Goal: Task Accomplishment & Management: Manage account settings

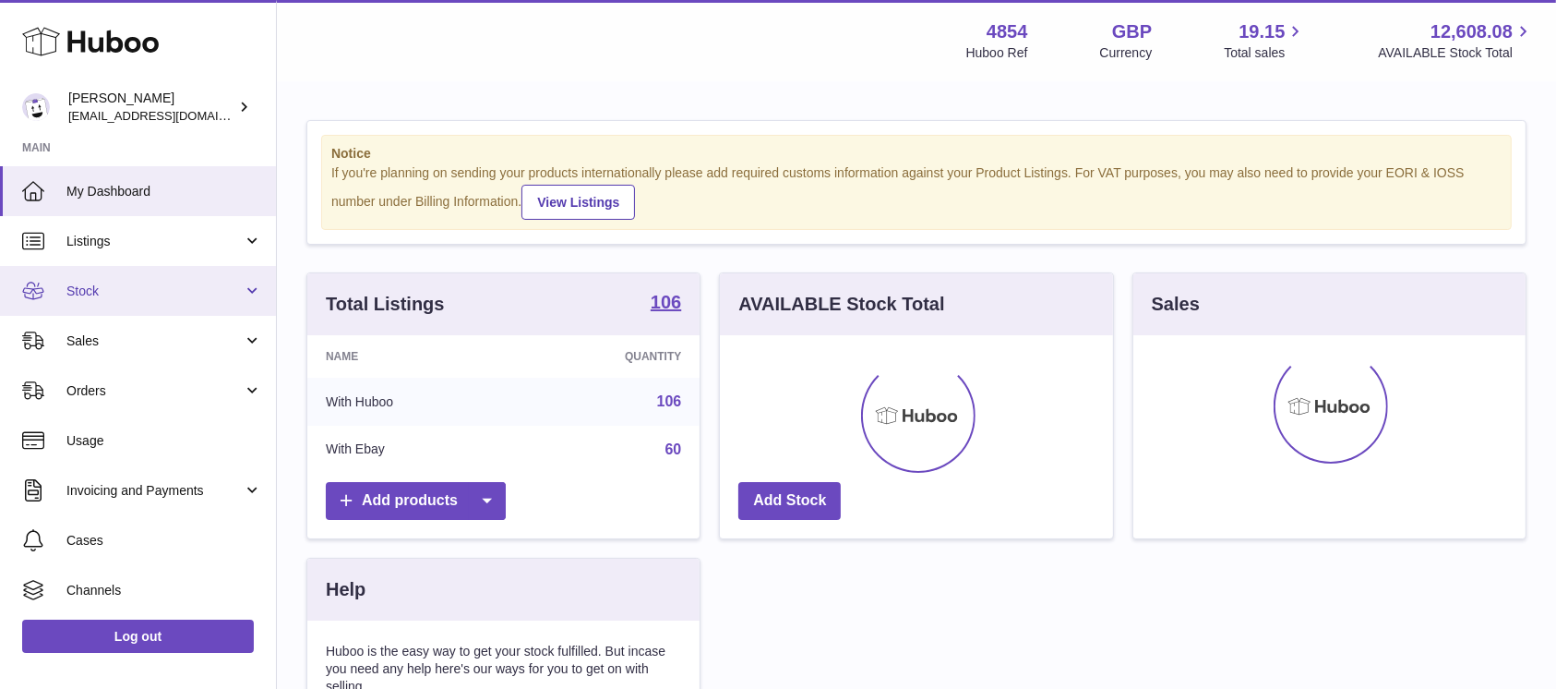
click at [222, 303] on link "Stock" at bounding box center [138, 291] width 276 height 50
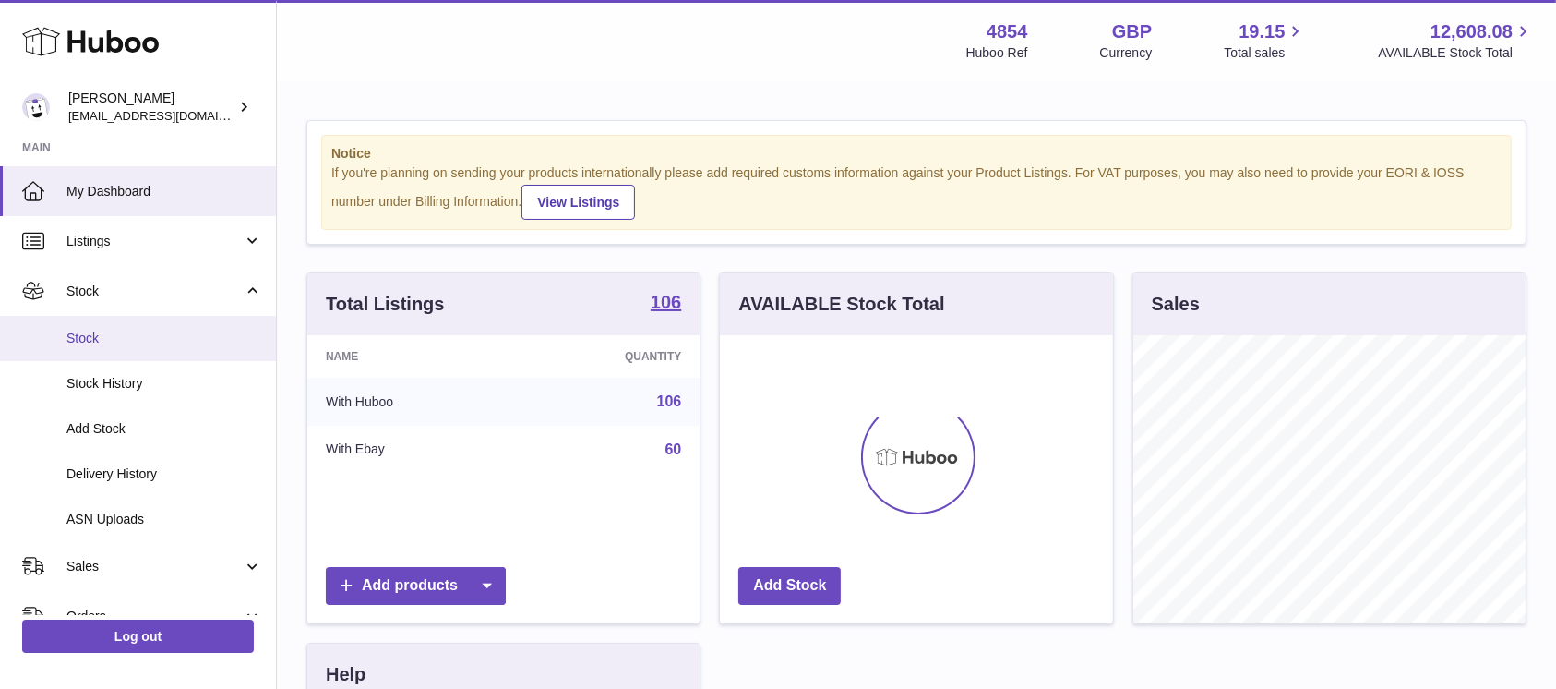
scroll to position [288, 392]
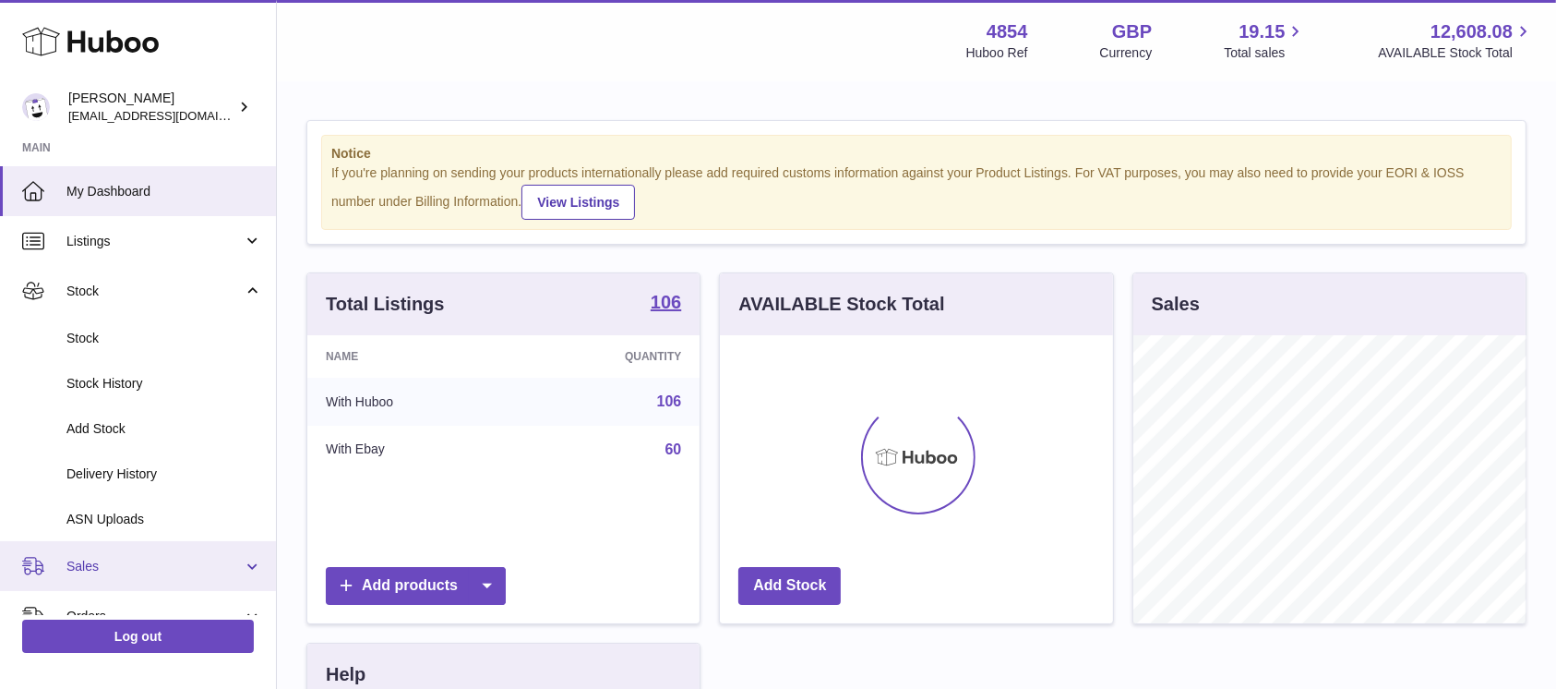
click at [183, 543] on link "Sales" at bounding box center [138, 566] width 276 height 50
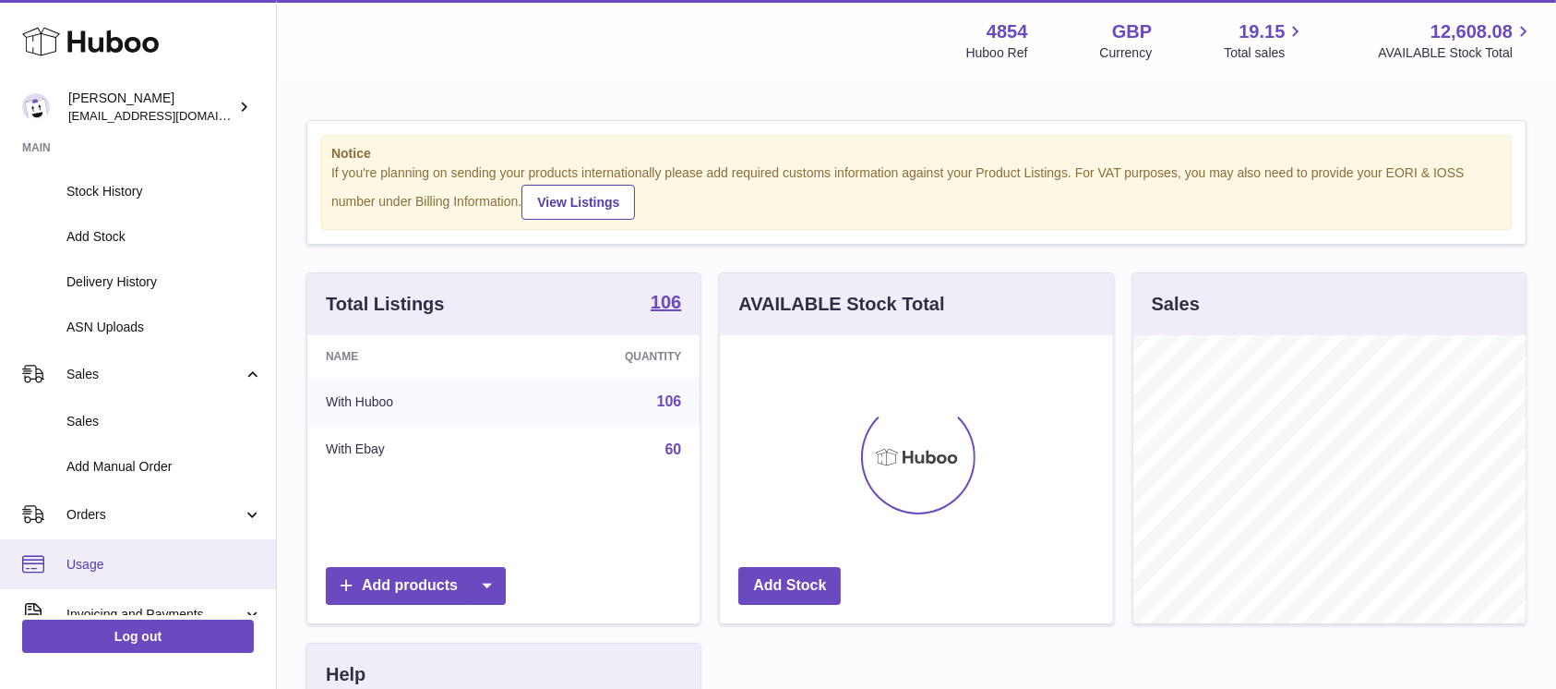
scroll to position [246, 0]
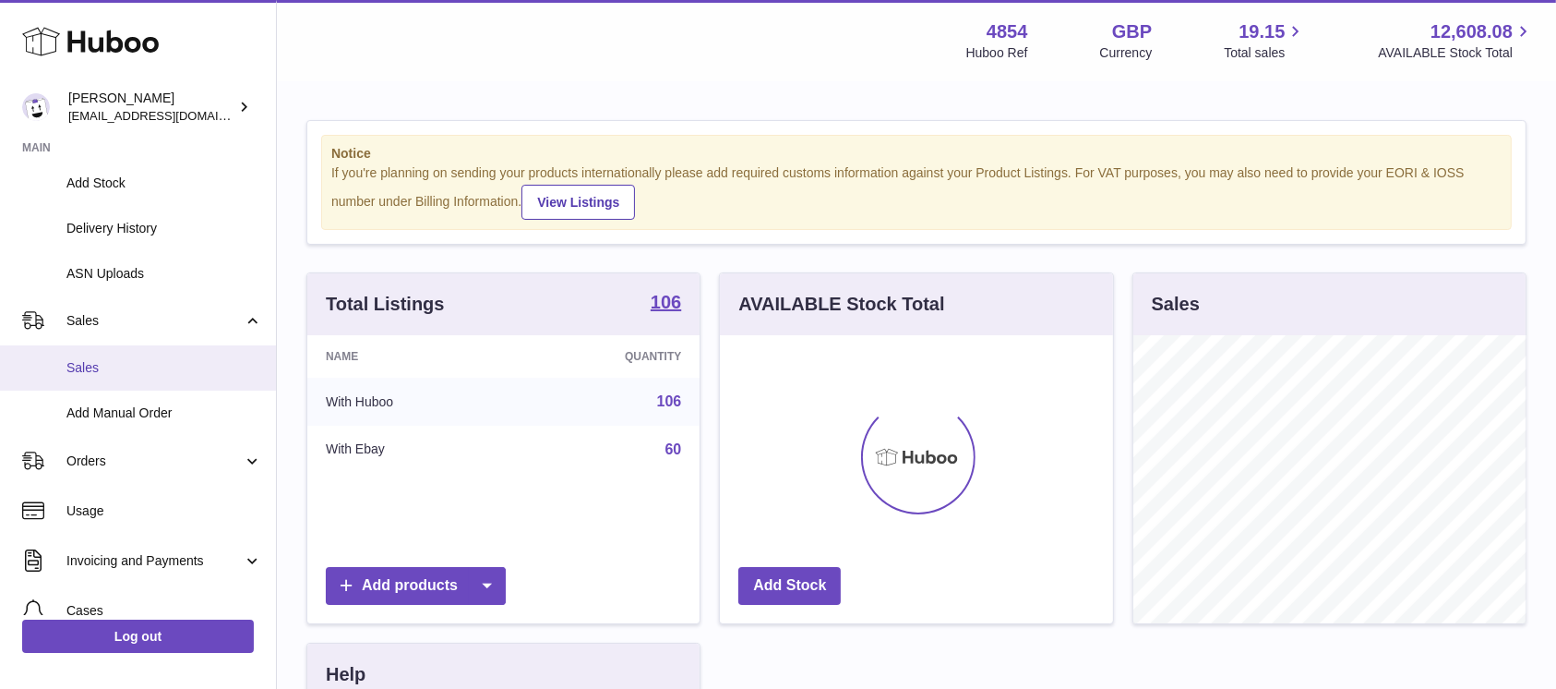
click at [171, 383] on link "Sales" at bounding box center [138, 367] width 276 height 45
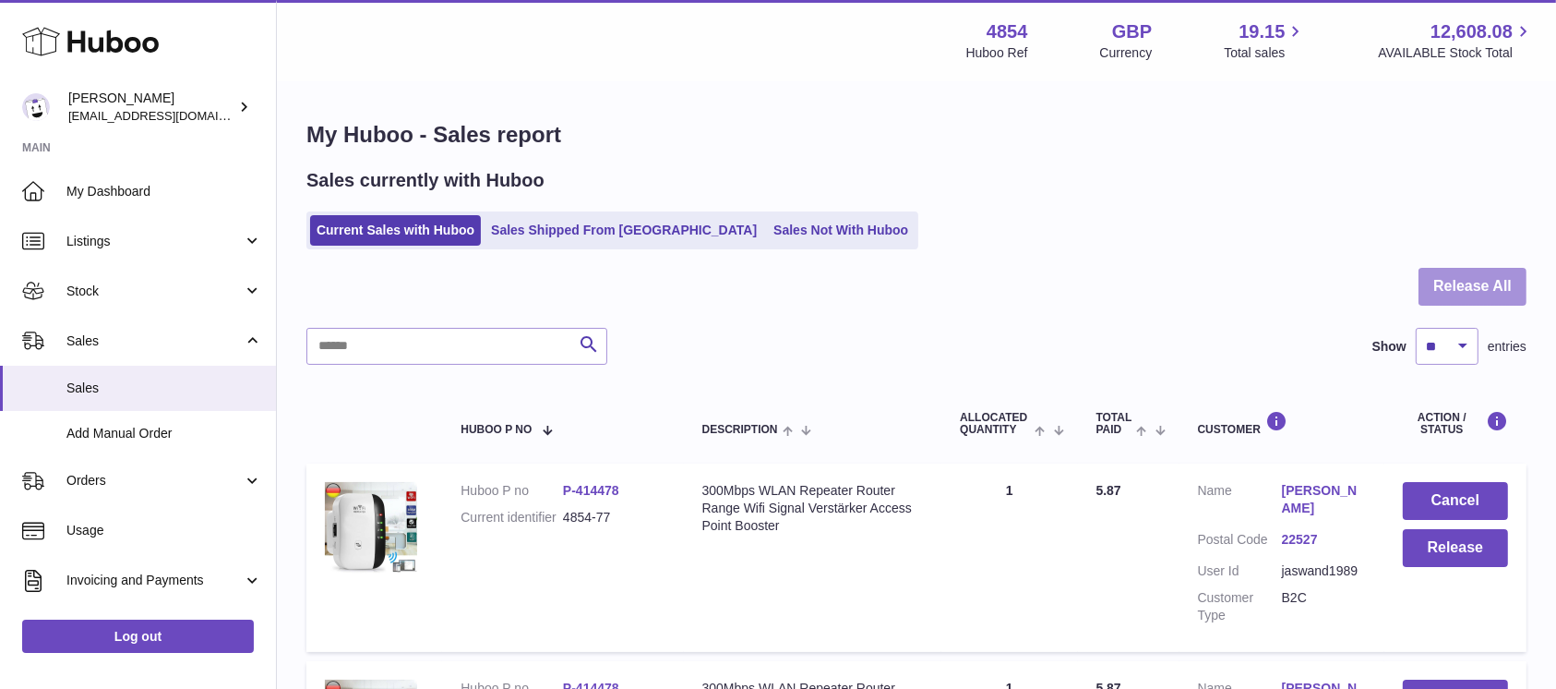
click at [1462, 285] on button "Release All" at bounding box center [1473, 287] width 108 height 38
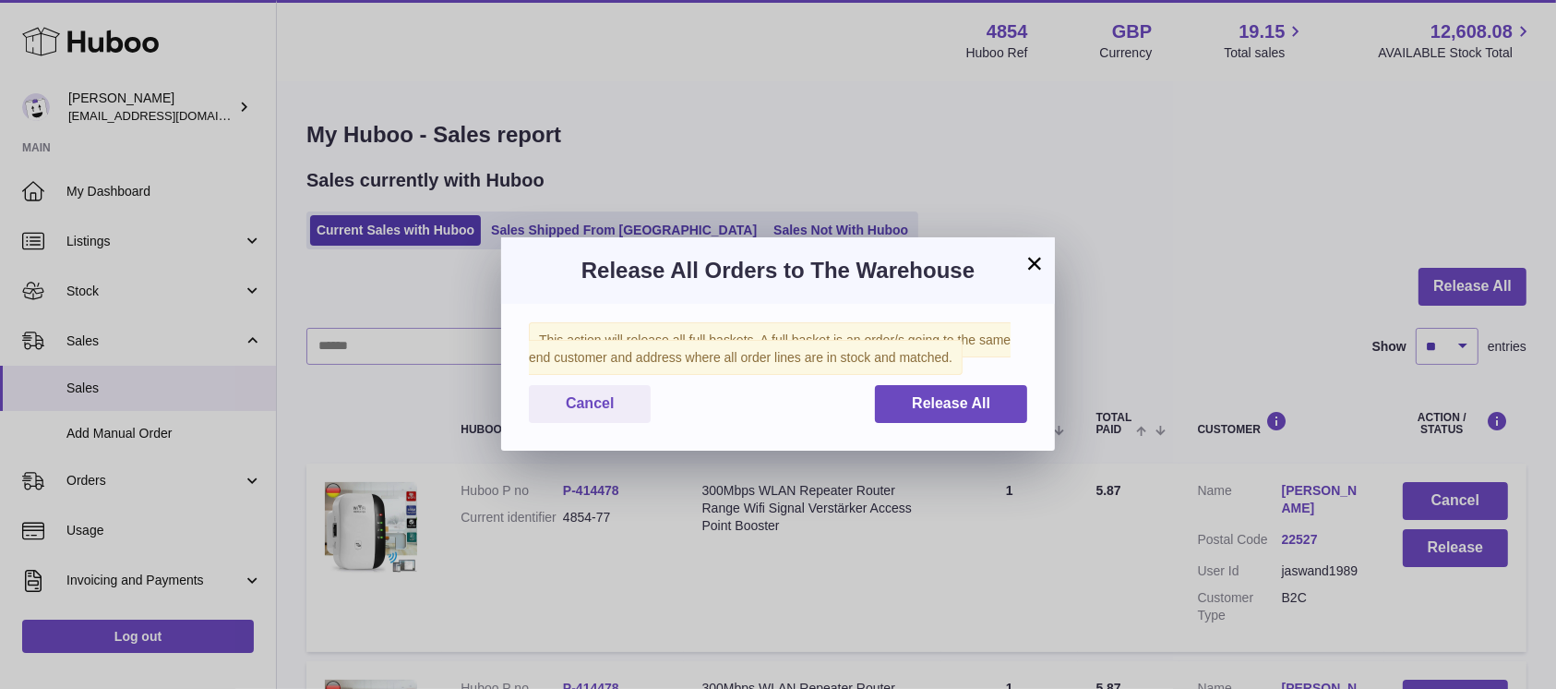
click at [919, 370] on span "This action will release all full baskets. A full basket is an order/s going to…" at bounding box center [770, 348] width 482 height 53
click at [915, 397] on span "Release All" at bounding box center [951, 403] width 78 height 16
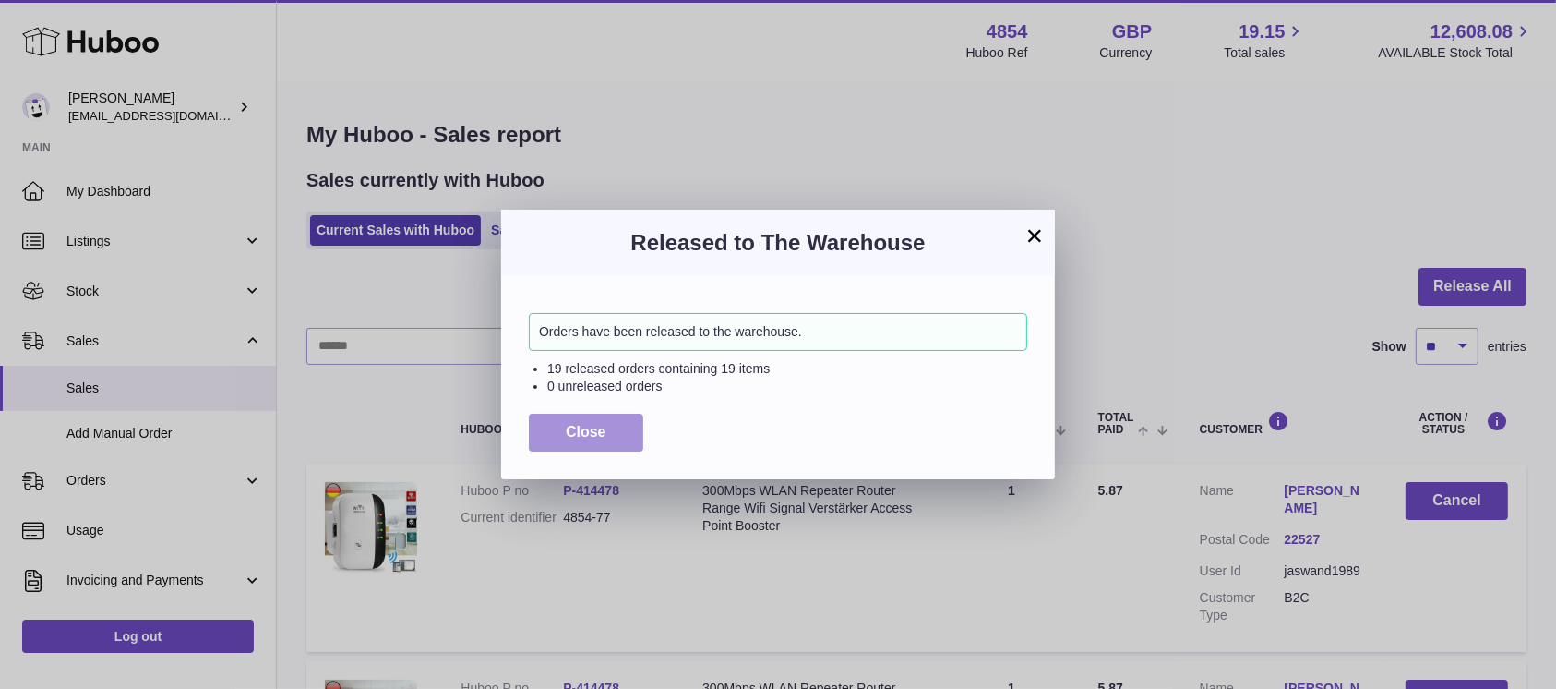
click at [623, 435] on button "Close" at bounding box center [586, 432] width 114 height 38
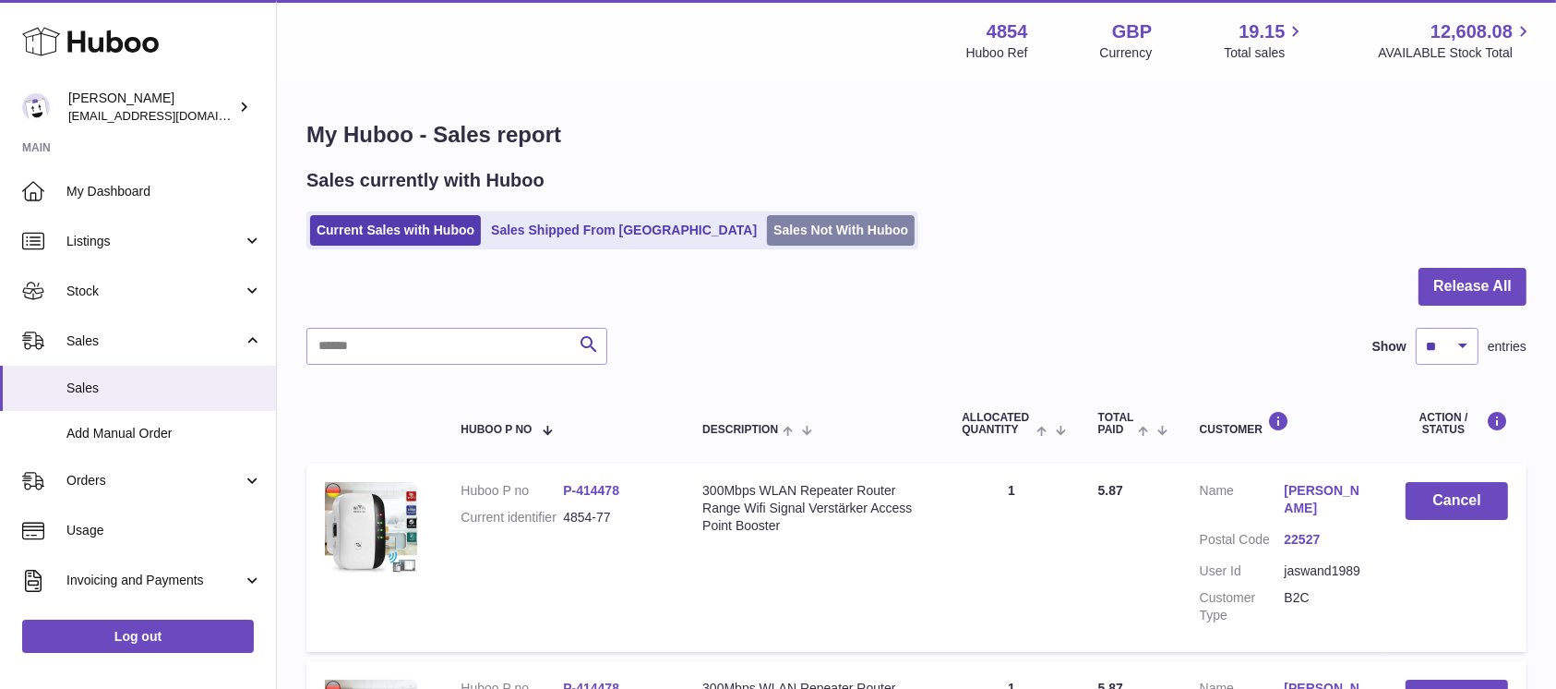
click at [767, 236] on link "Sales Not With Huboo" at bounding box center [841, 230] width 148 height 30
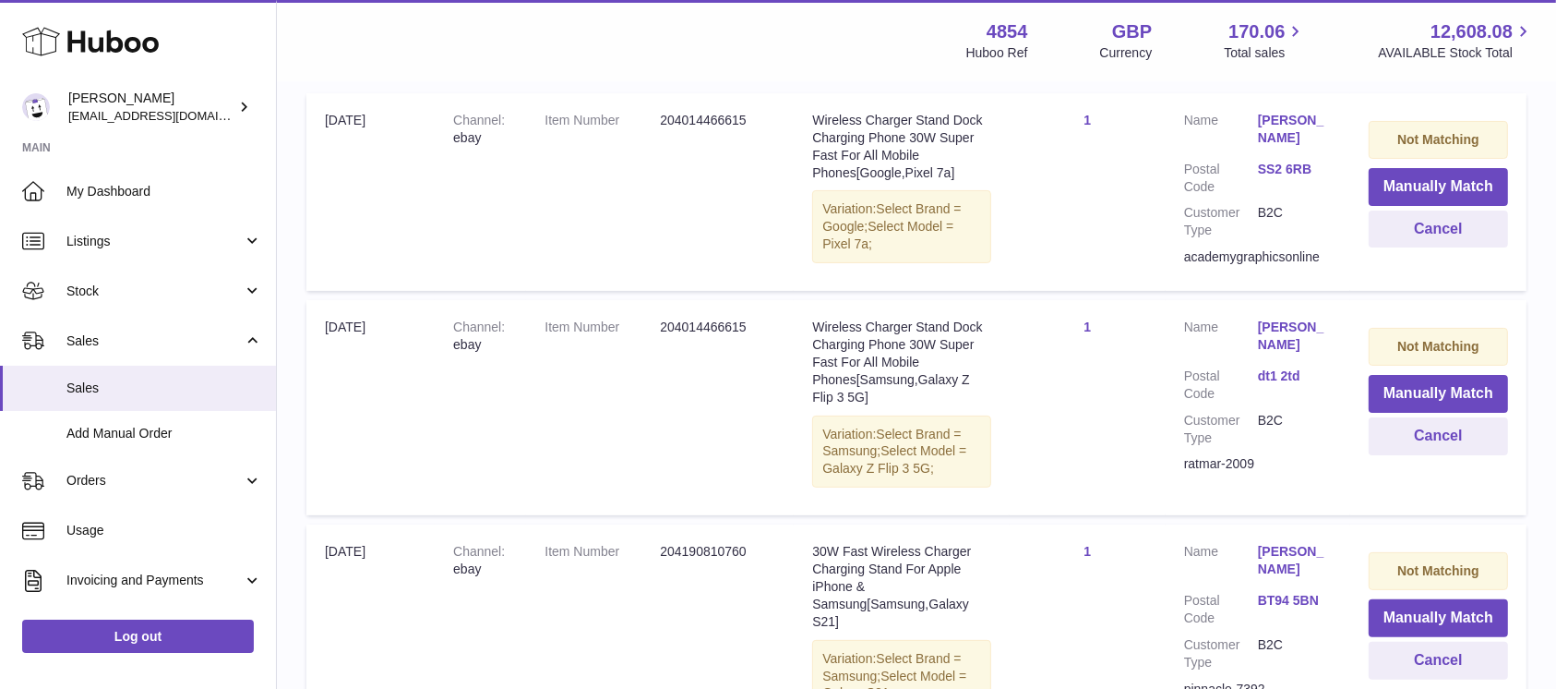
scroll to position [369, 0]
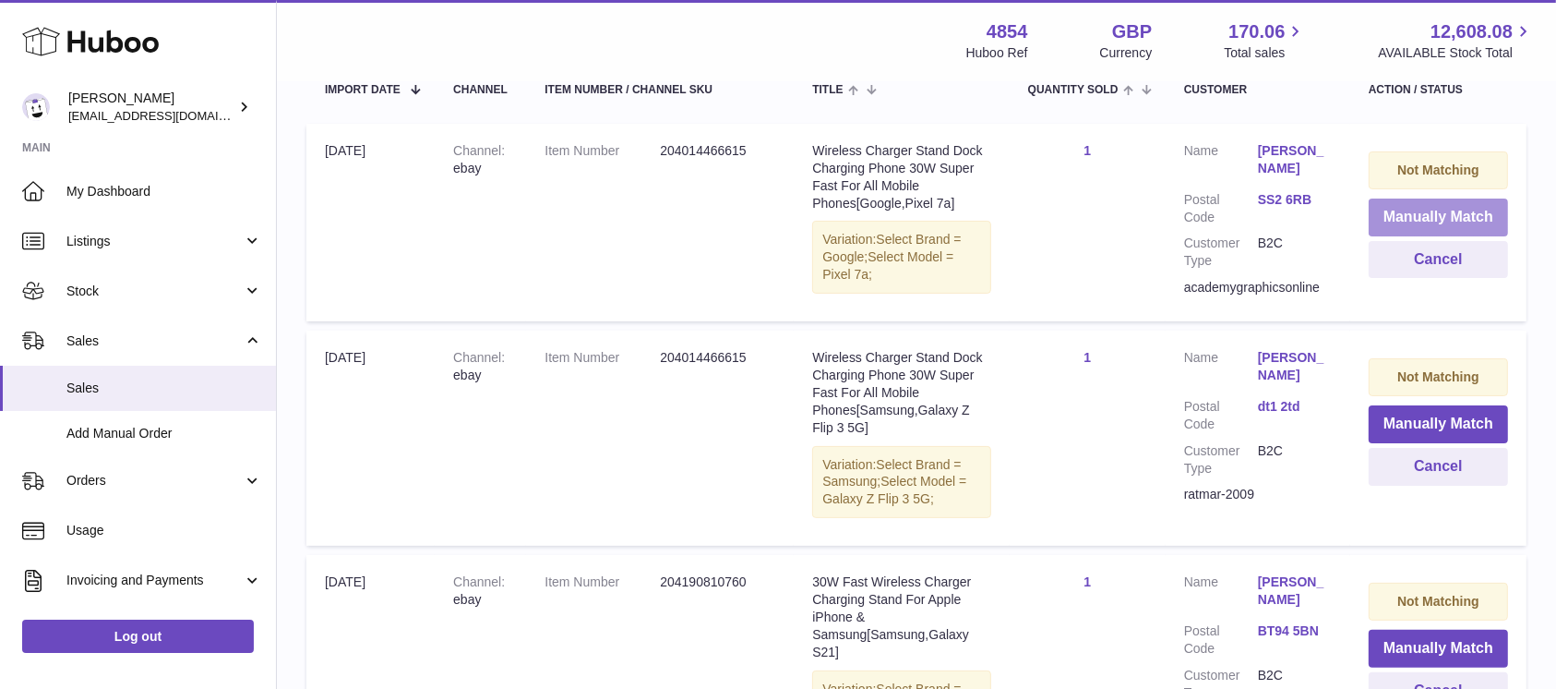
click at [1432, 210] on button "Manually Match" at bounding box center [1438, 217] width 139 height 38
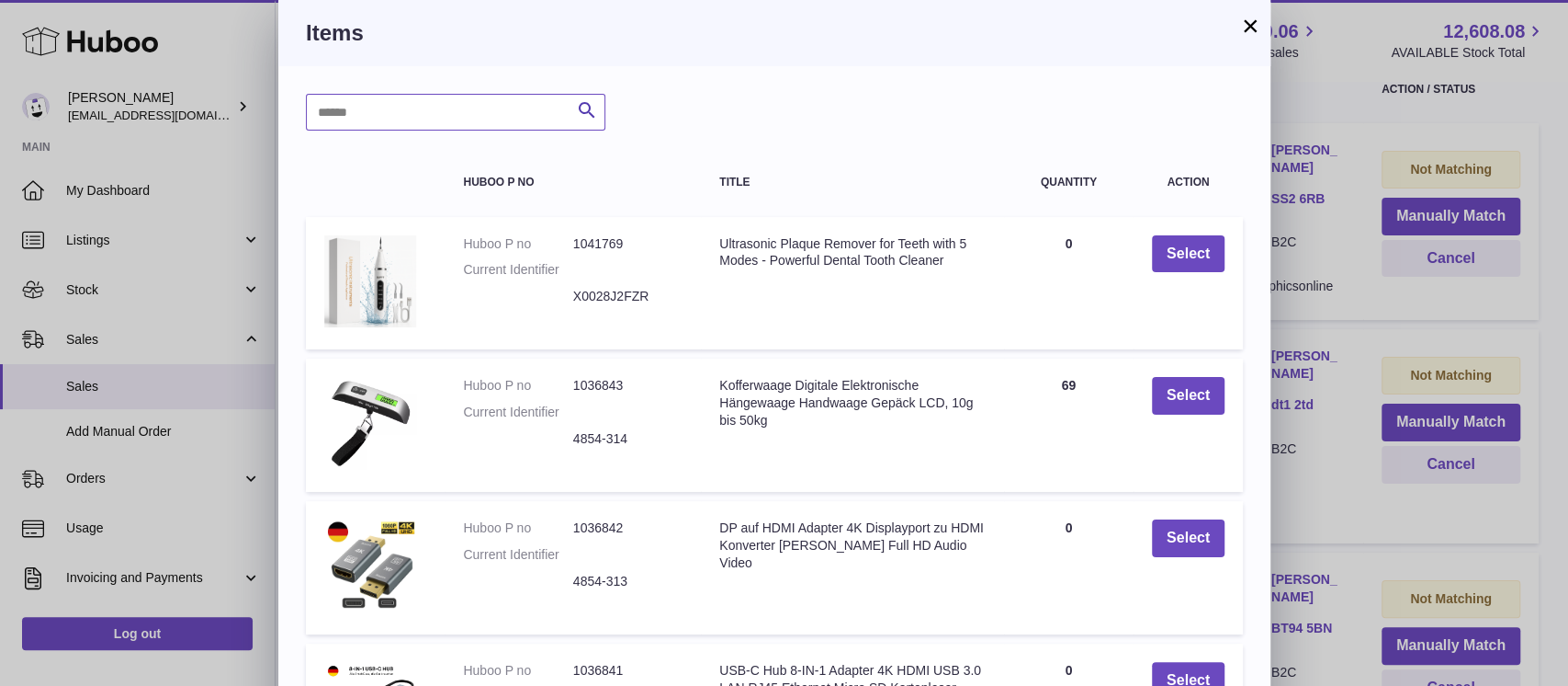
click at [459, 103] on input "text" at bounding box center [455, 112] width 299 height 37
type input "*****"
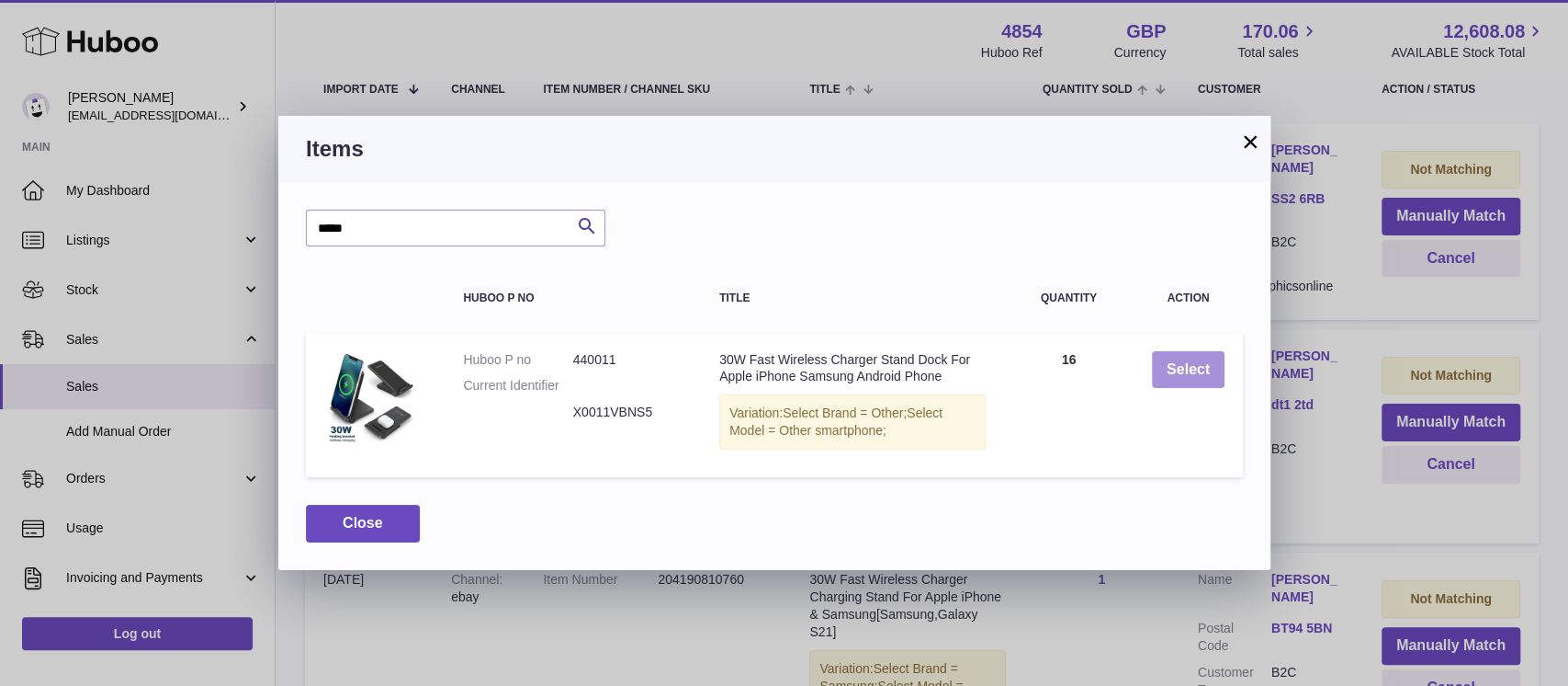
click at [1190, 356] on button "Select" at bounding box center [1187, 370] width 73 height 38
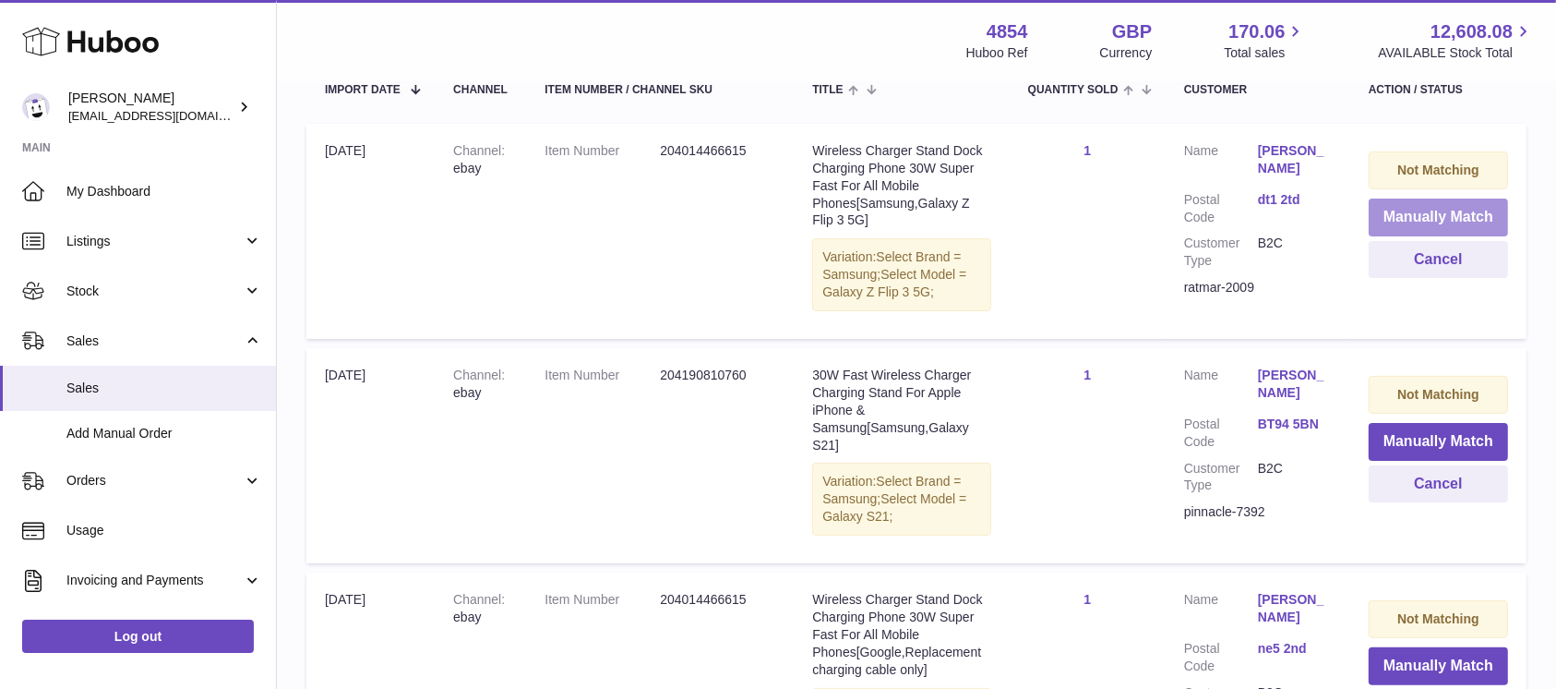
click at [1468, 212] on button "Manually Match" at bounding box center [1438, 217] width 139 height 38
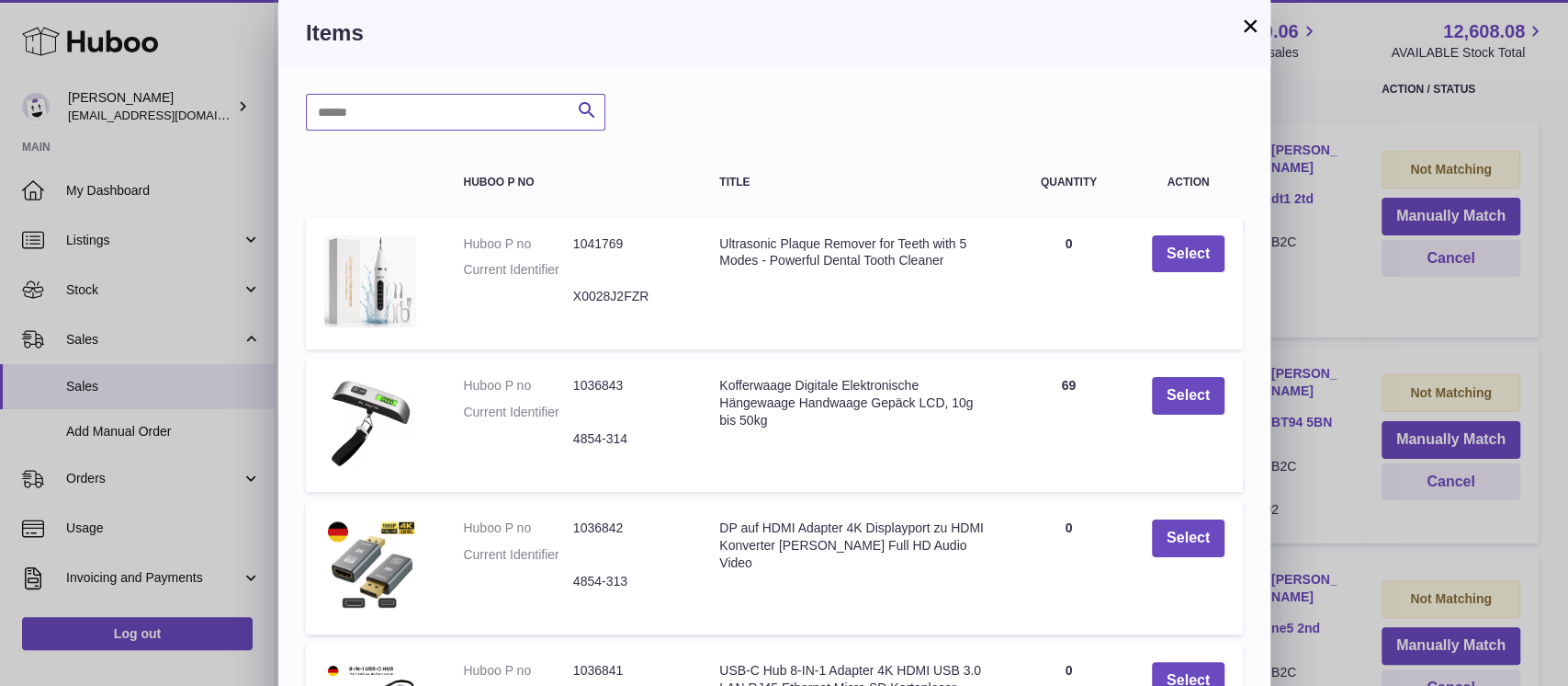
click at [501, 99] on input "text" at bounding box center [455, 112] width 299 height 37
type input "*****"
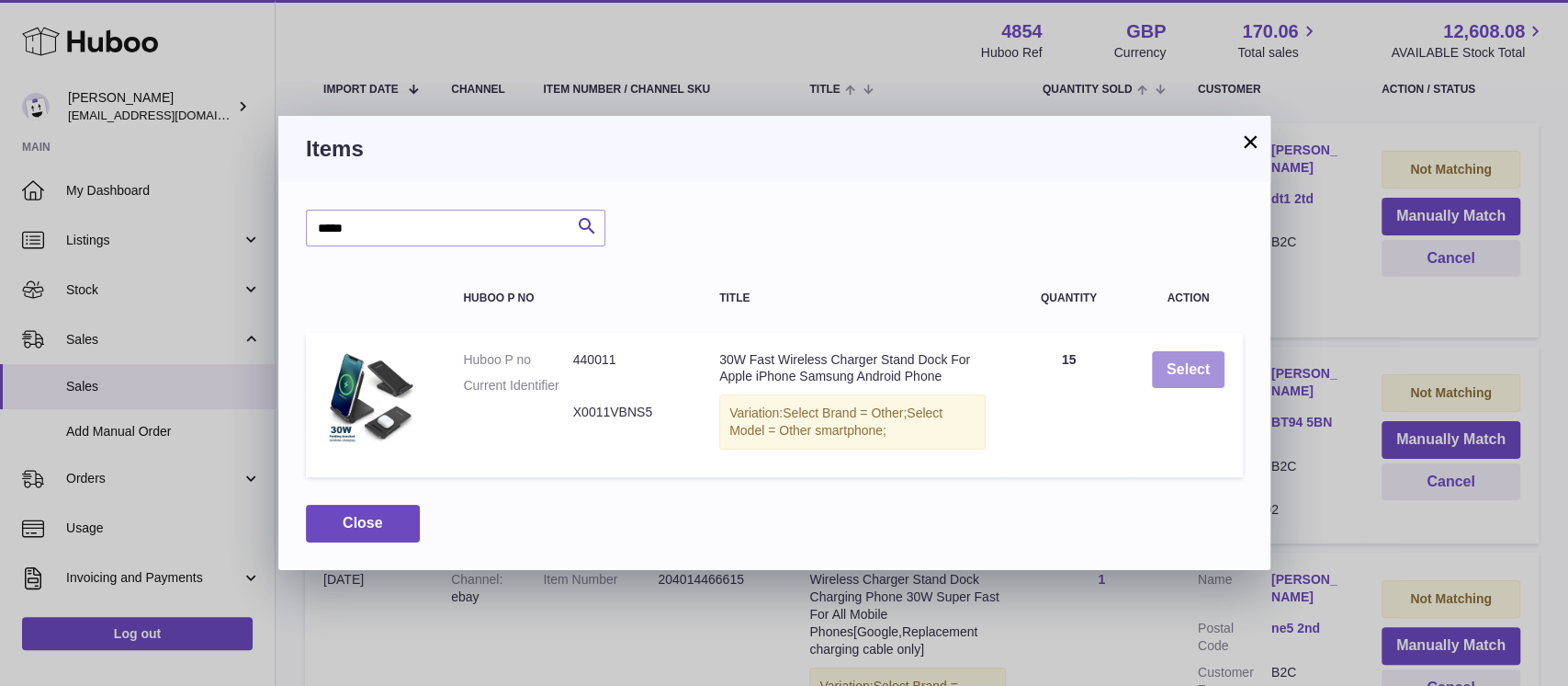
click at [1169, 358] on button "Select" at bounding box center [1187, 370] width 73 height 38
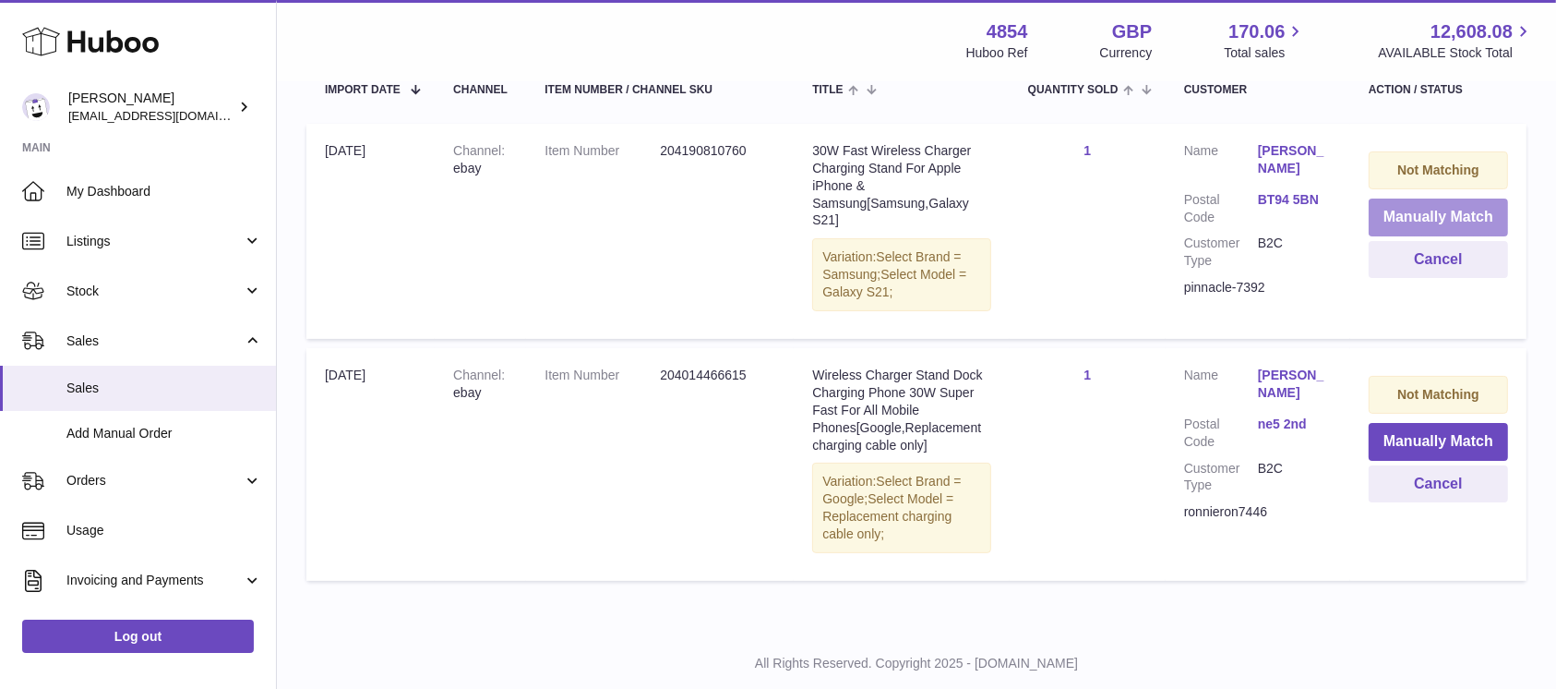
click at [1424, 217] on button "Manually Match" at bounding box center [1438, 217] width 139 height 38
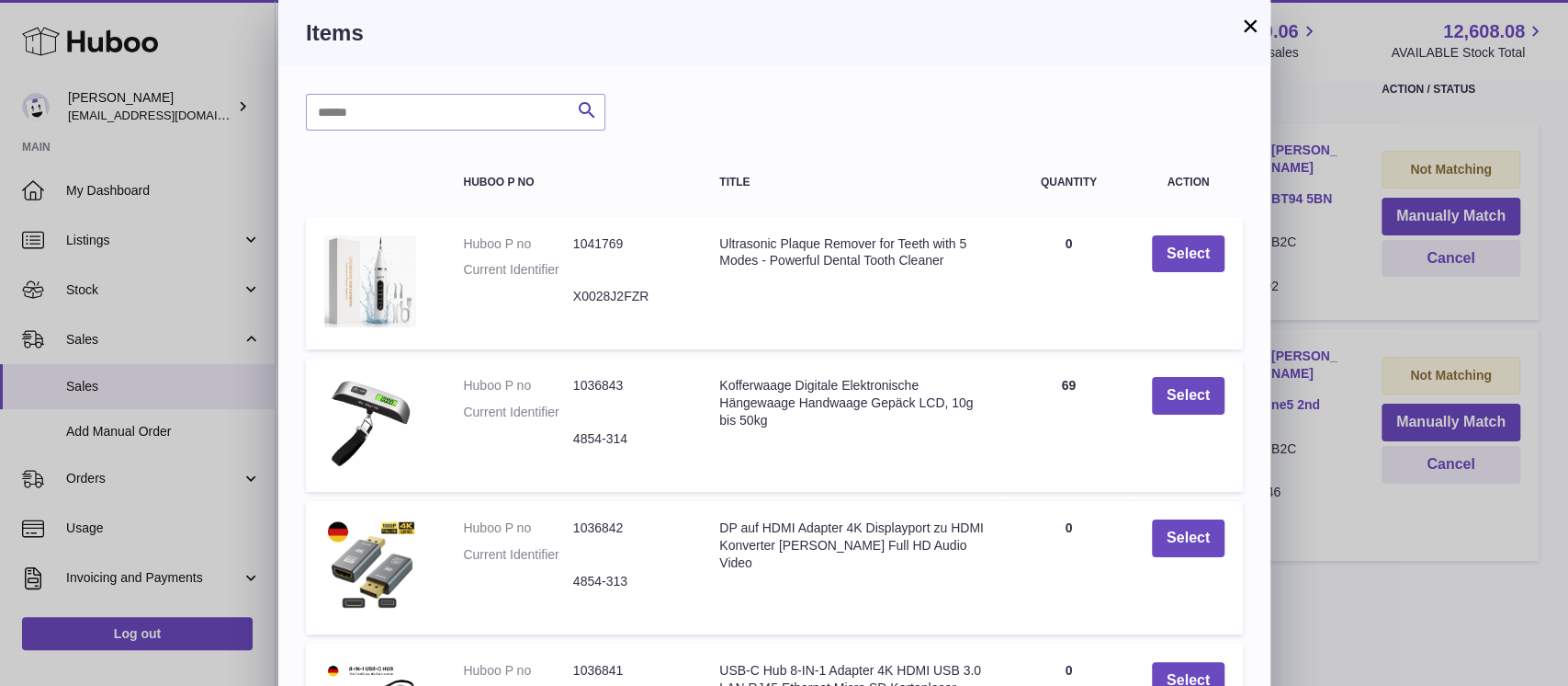
click at [500, 92] on div "Search Huboo P no Title Quantity Action Huboo P no 1041769 Current Identifier X…" at bounding box center [774, 555] width 992 height 978
click at [449, 108] on input "text" at bounding box center [455, 112] width 299 height 37
type input "*****"
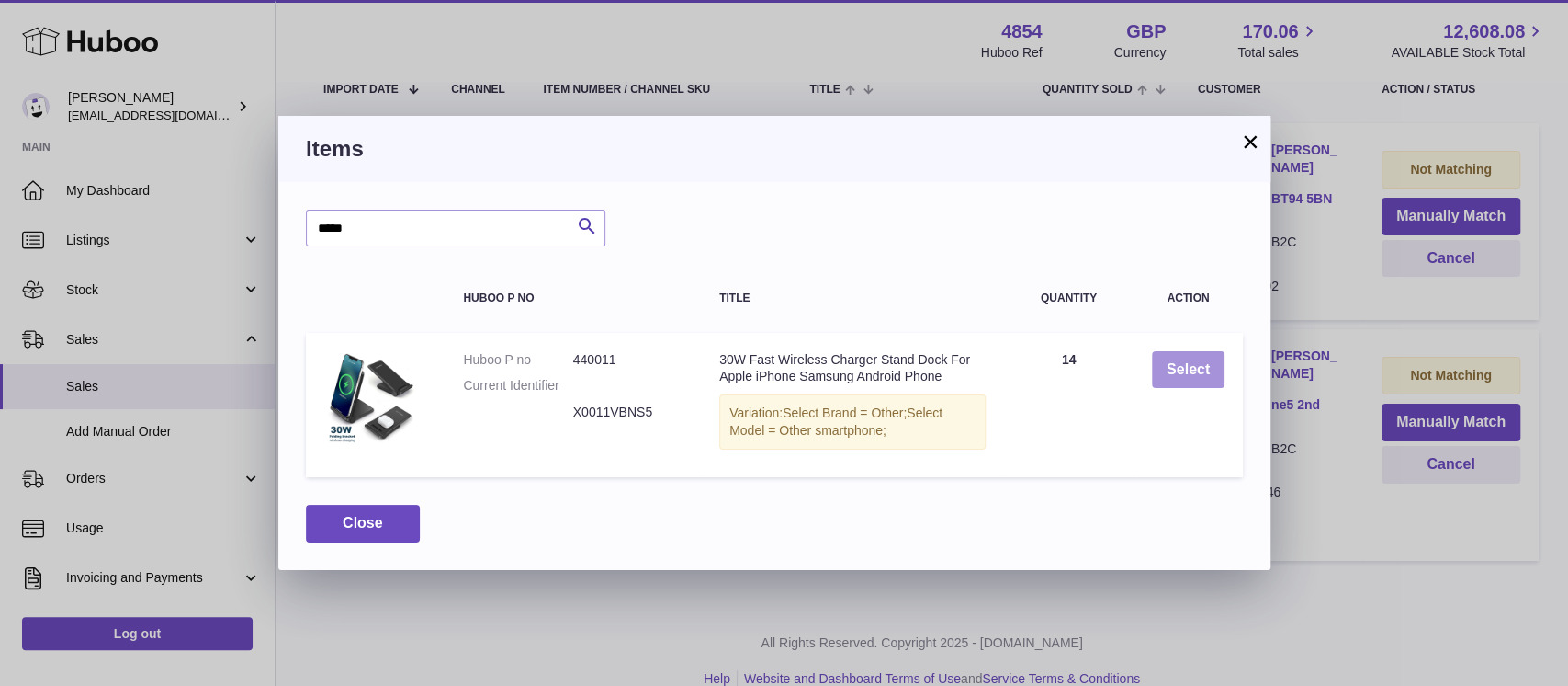
click at [1213, 370] on button "Select" at bounding box center [1187, 370] width 73 height 38
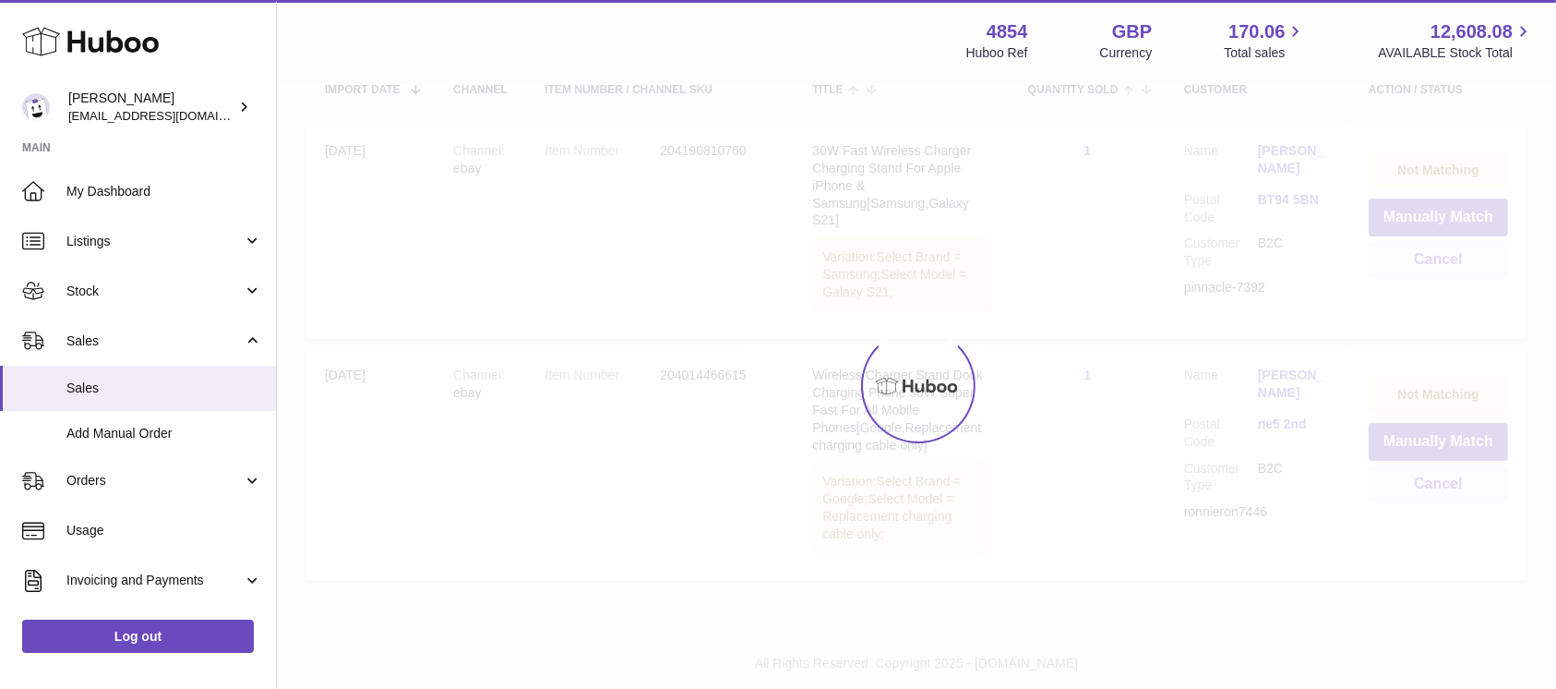
scroll to position [191, 0]
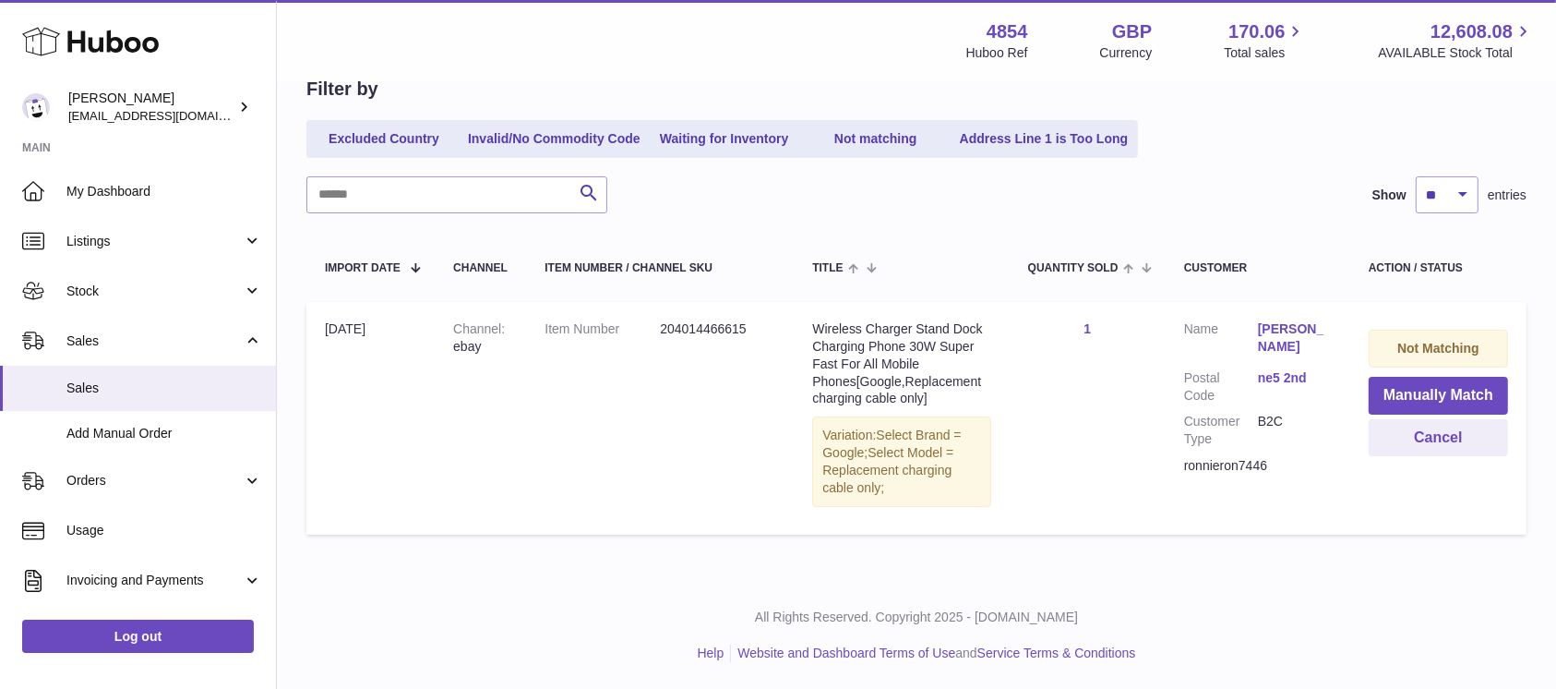
click at [1235, 472] on div "ronnieron7446" at bounding box center [1258, 466] width 148 height 18
copy div "ronnieron7446"
click at [1407, 433] on button "Cancel" at bounding box center [1438, 438] width 139 height 38
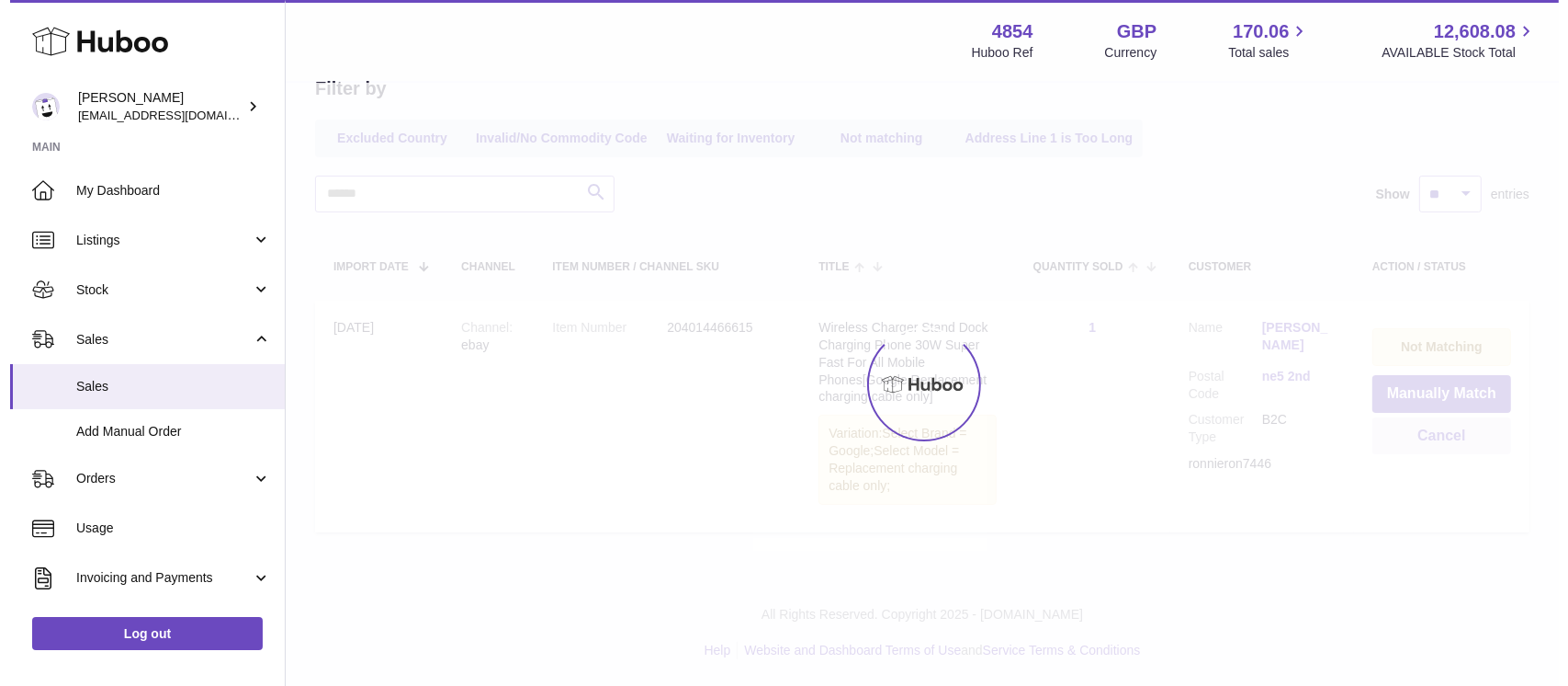
scroll to position [0, 0]
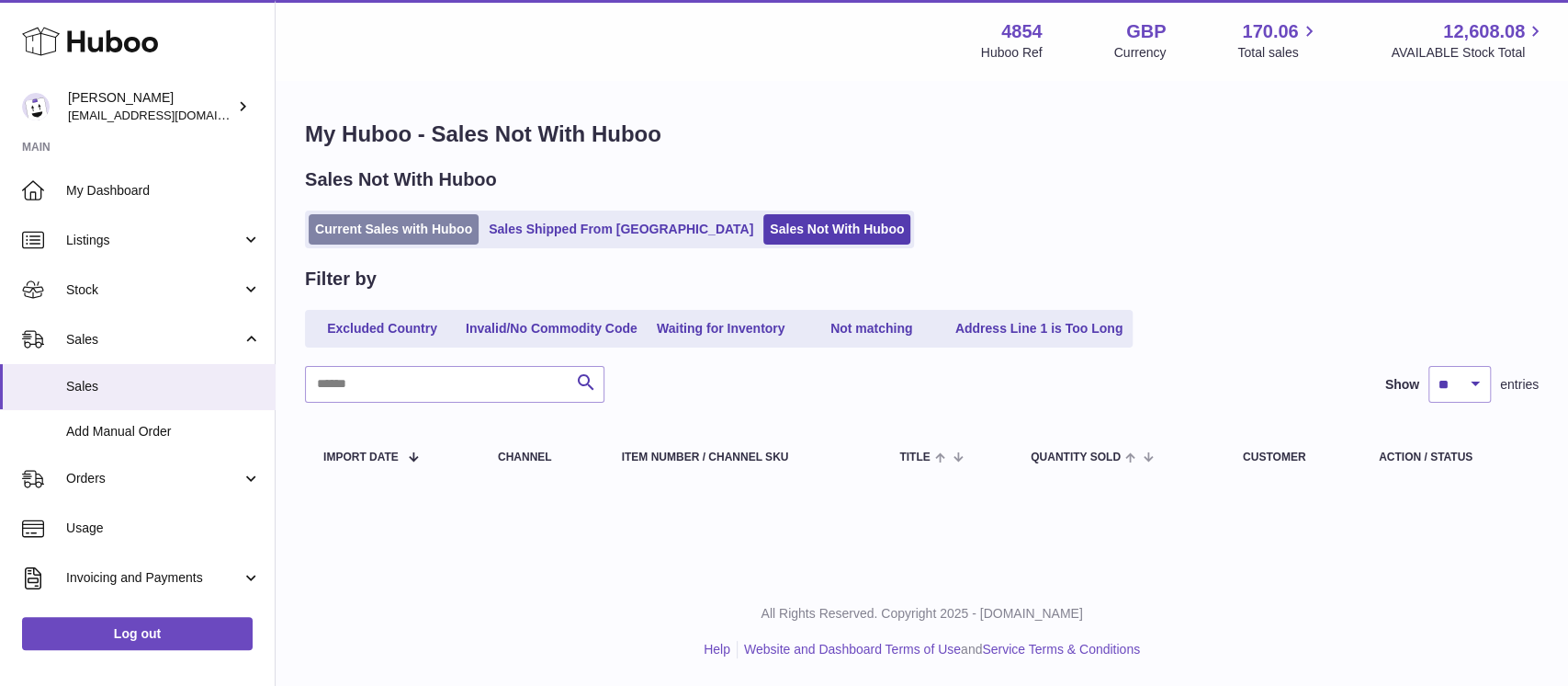
click at [443, 227] on link "Current Sales with Huboo" at bounding box center [393, 229] width 170 height 30
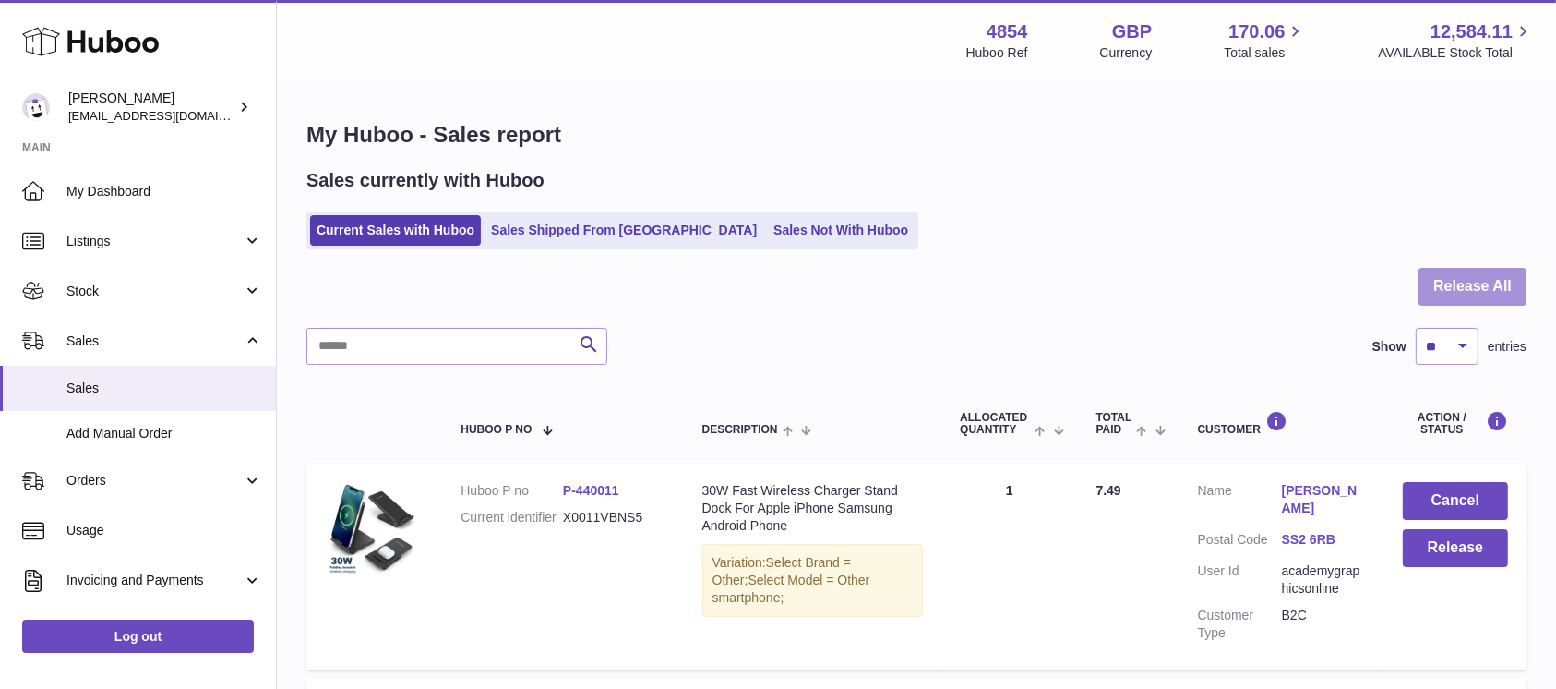
click at [1471, 292] on button "Release All" at bounding box center [1473, 287] width 108 height 38
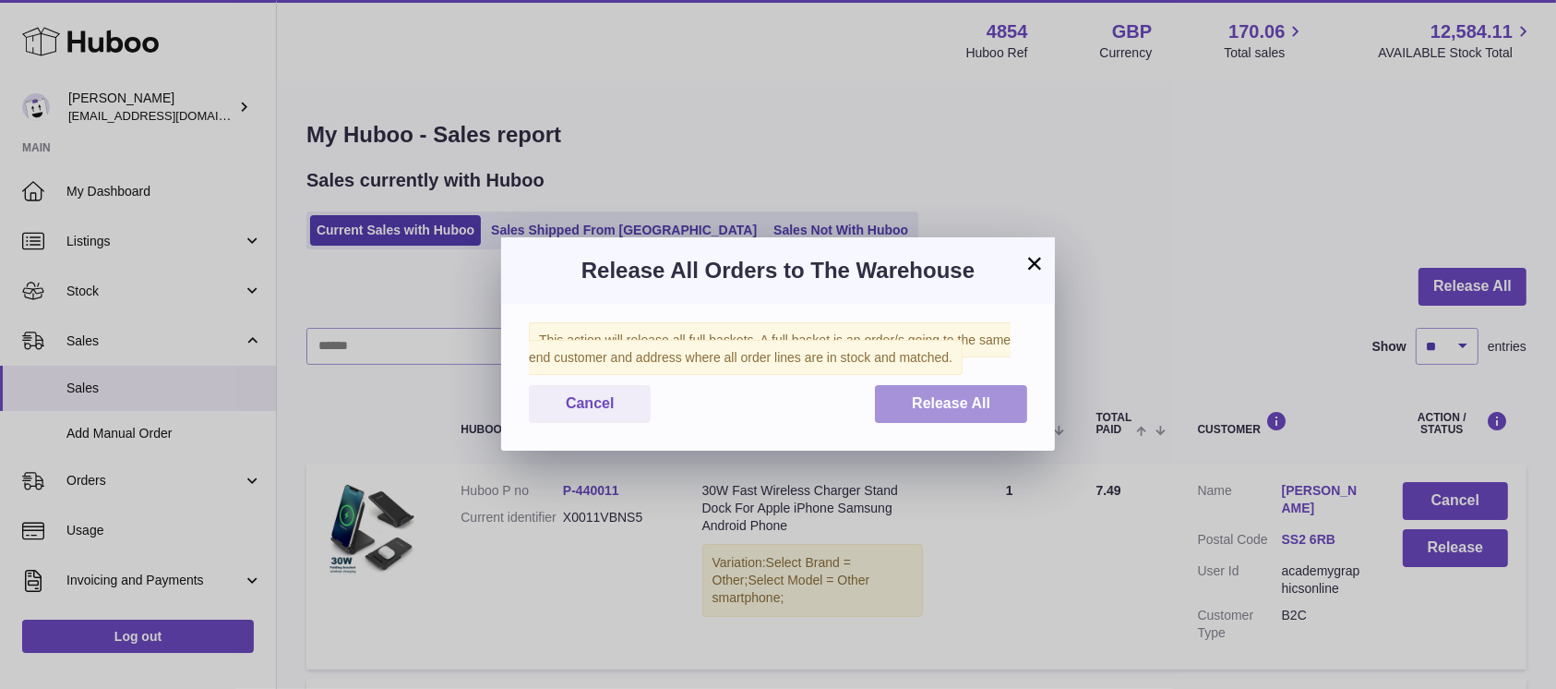
click at [987, 417] on button "Release All" at bounding box center [951, 404] width 152 height 38
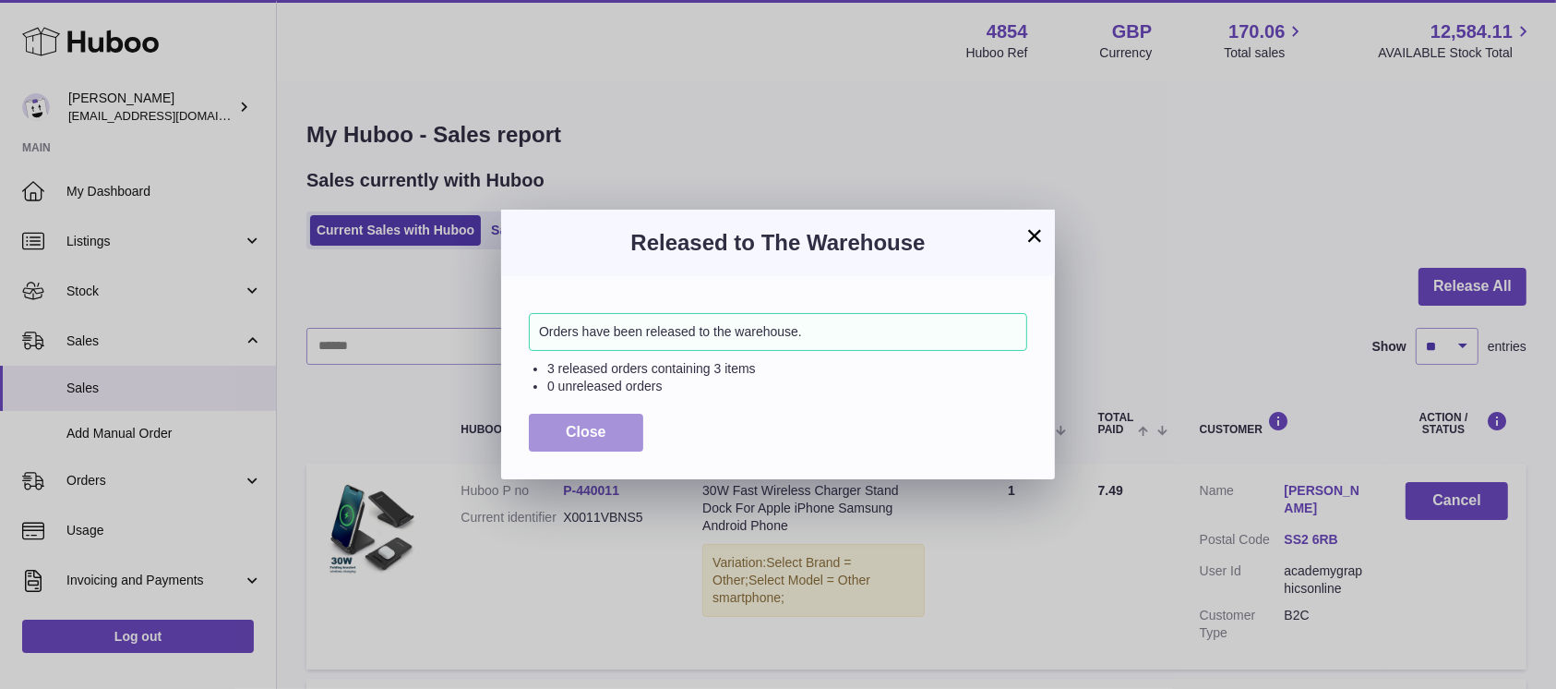
click at [591, 424] on span "Close" at bounding box center [586, 432] width 41 height 16
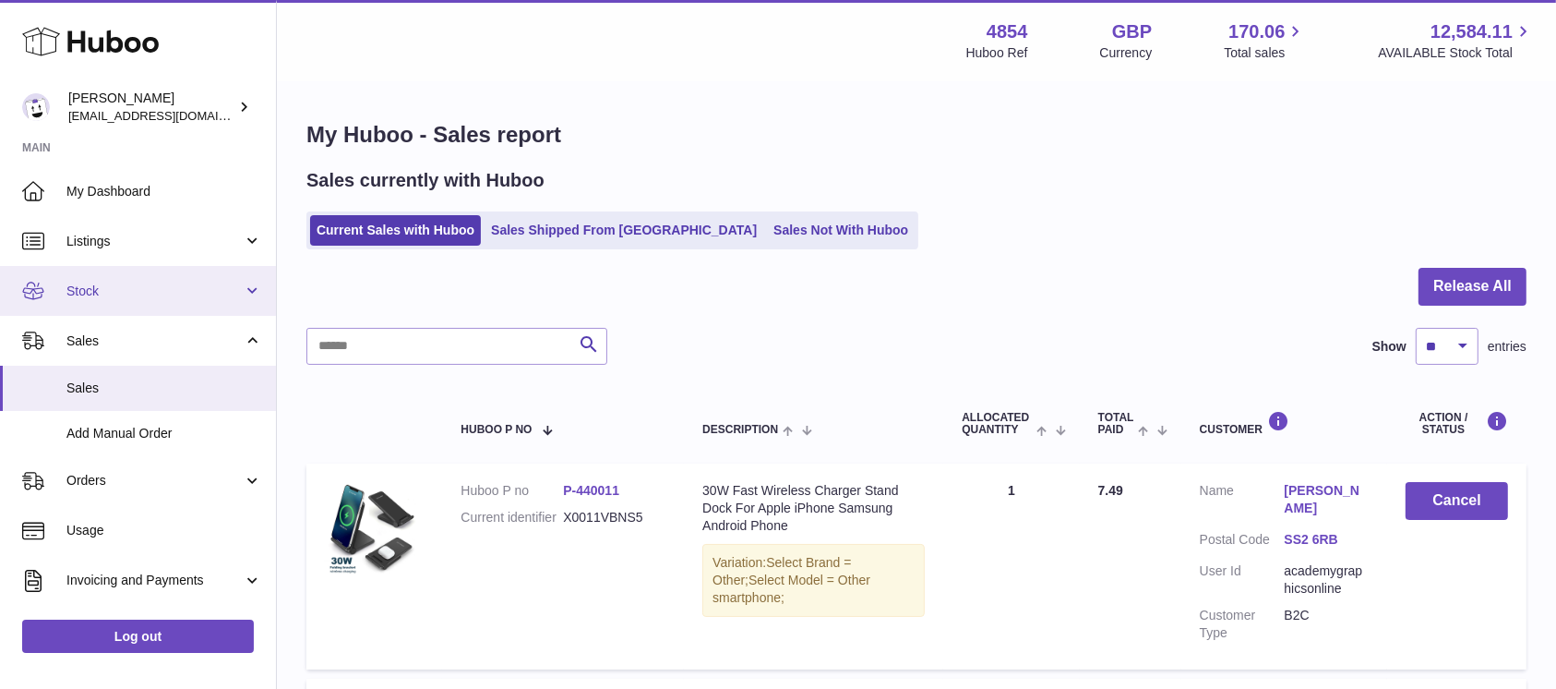
click at [157, 282] on span "Stock" at bounding box center [154, 291] width 176 height 18
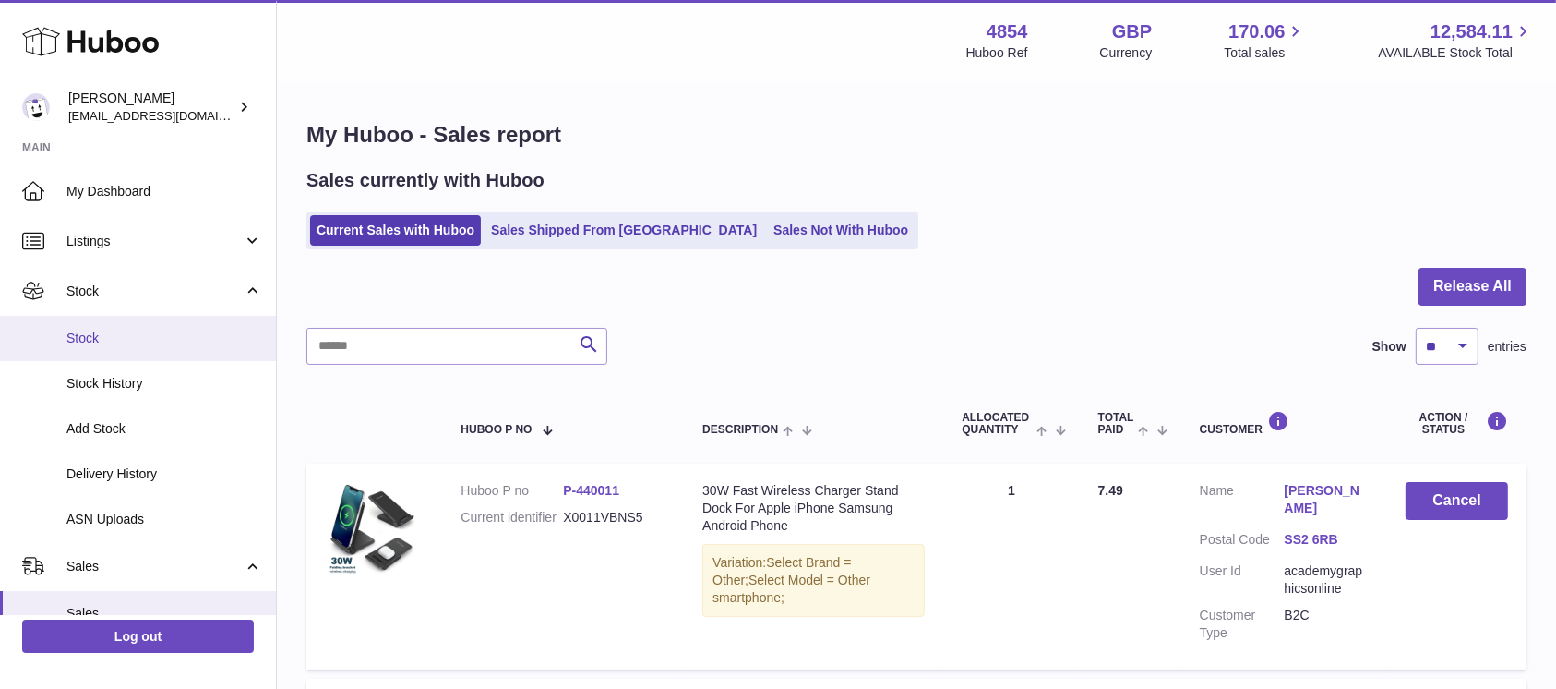
click at [158, 341] on span "Stock" at bounding box center [164, 338] width 196 height 18
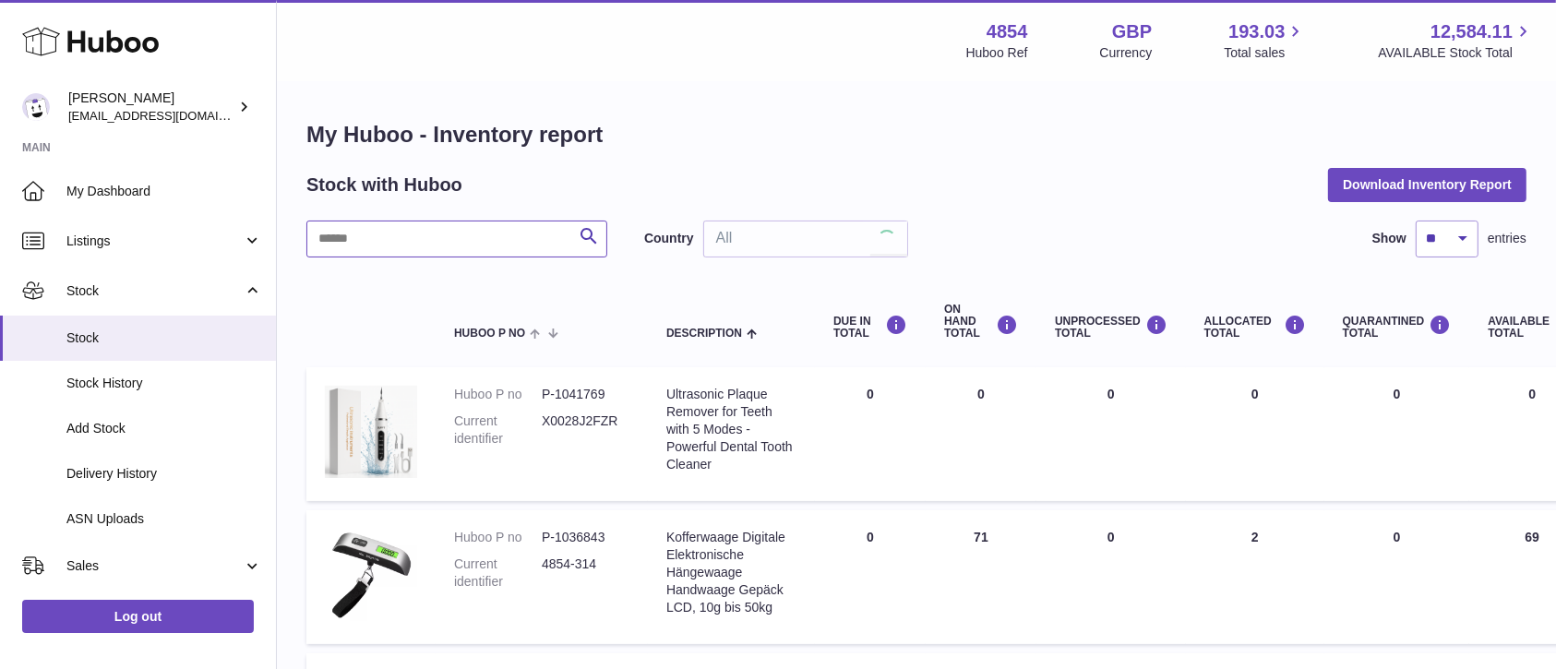
click at [458, 230] on input "text" at bounding box center [456, 239] width 301 height 37
type input "****"
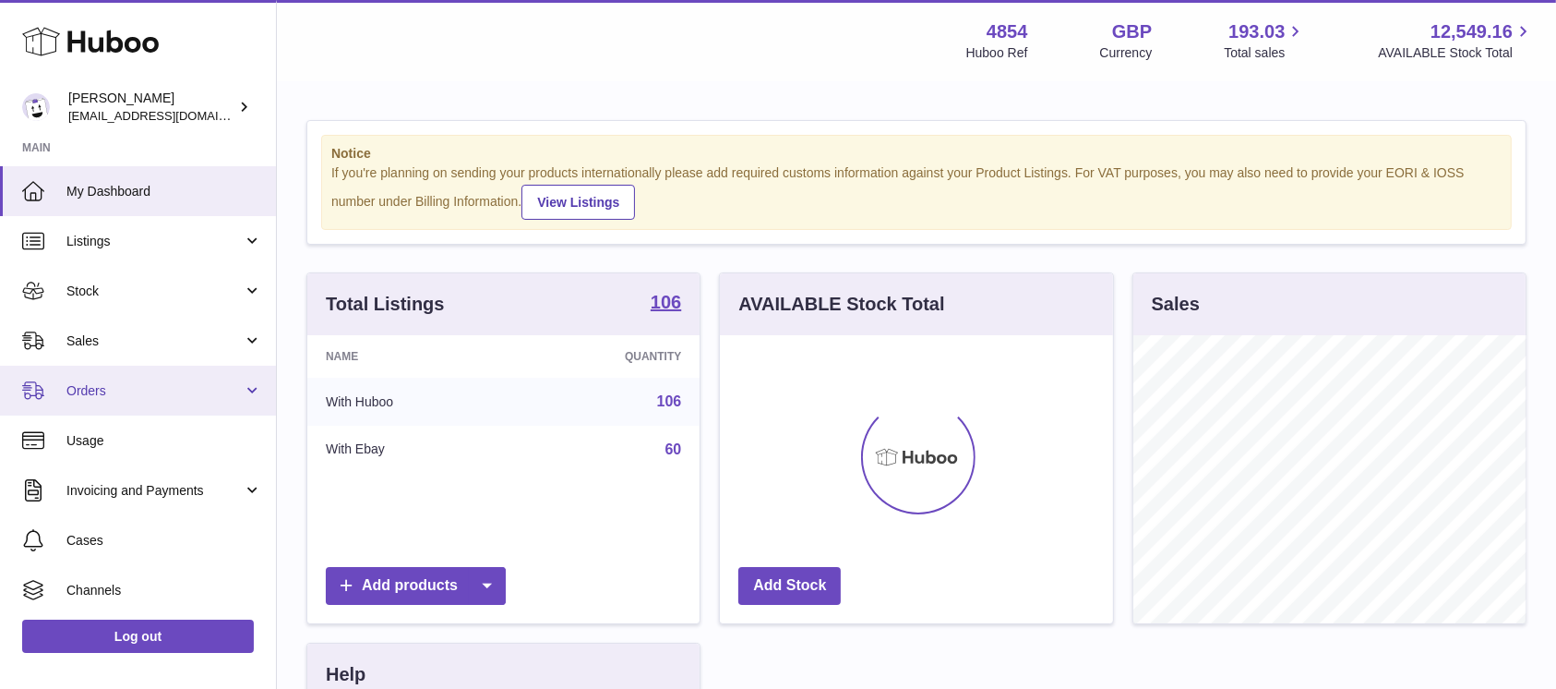
scroll to position [288, 392]
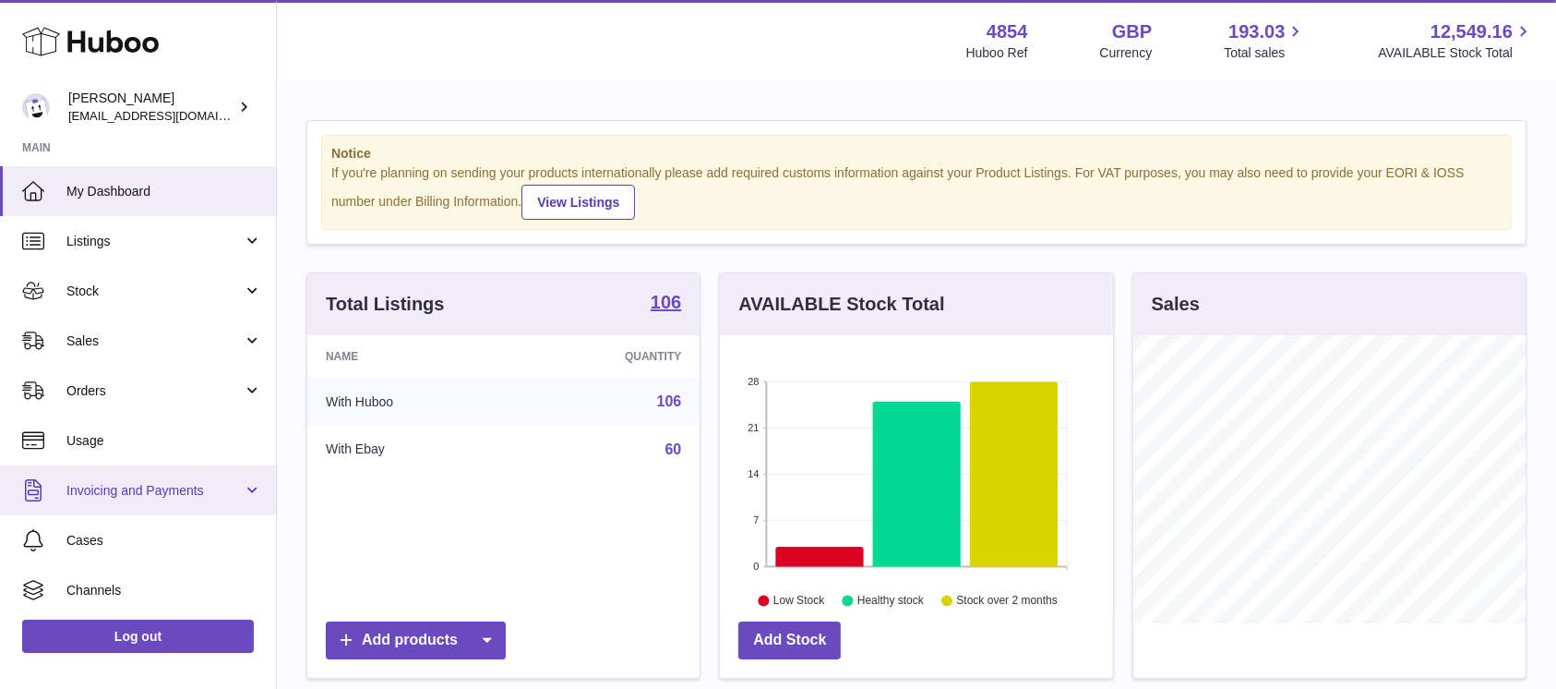
click at [223, 489] on span "Invoicing and Payments" at bounding box center [154, 491] width 176 height 18
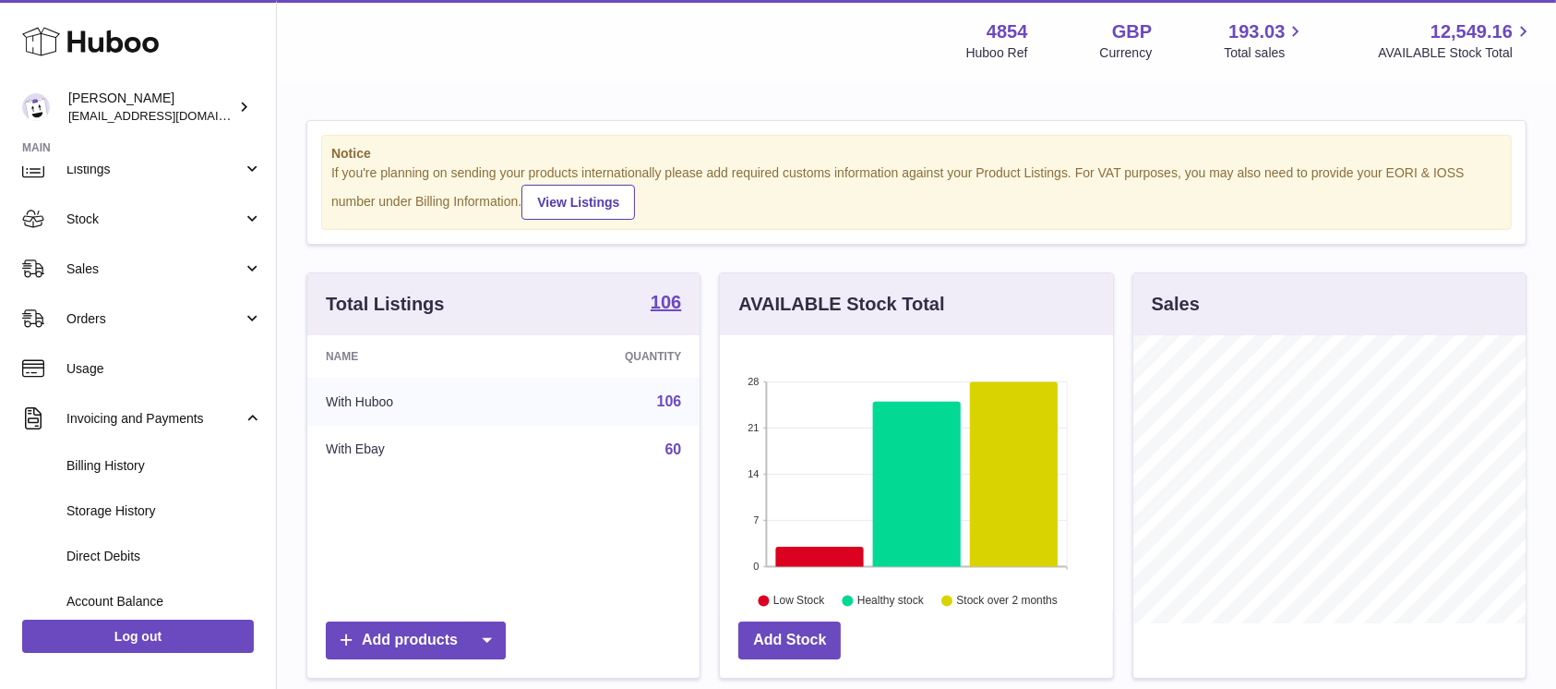
scroll to position [0, 0]
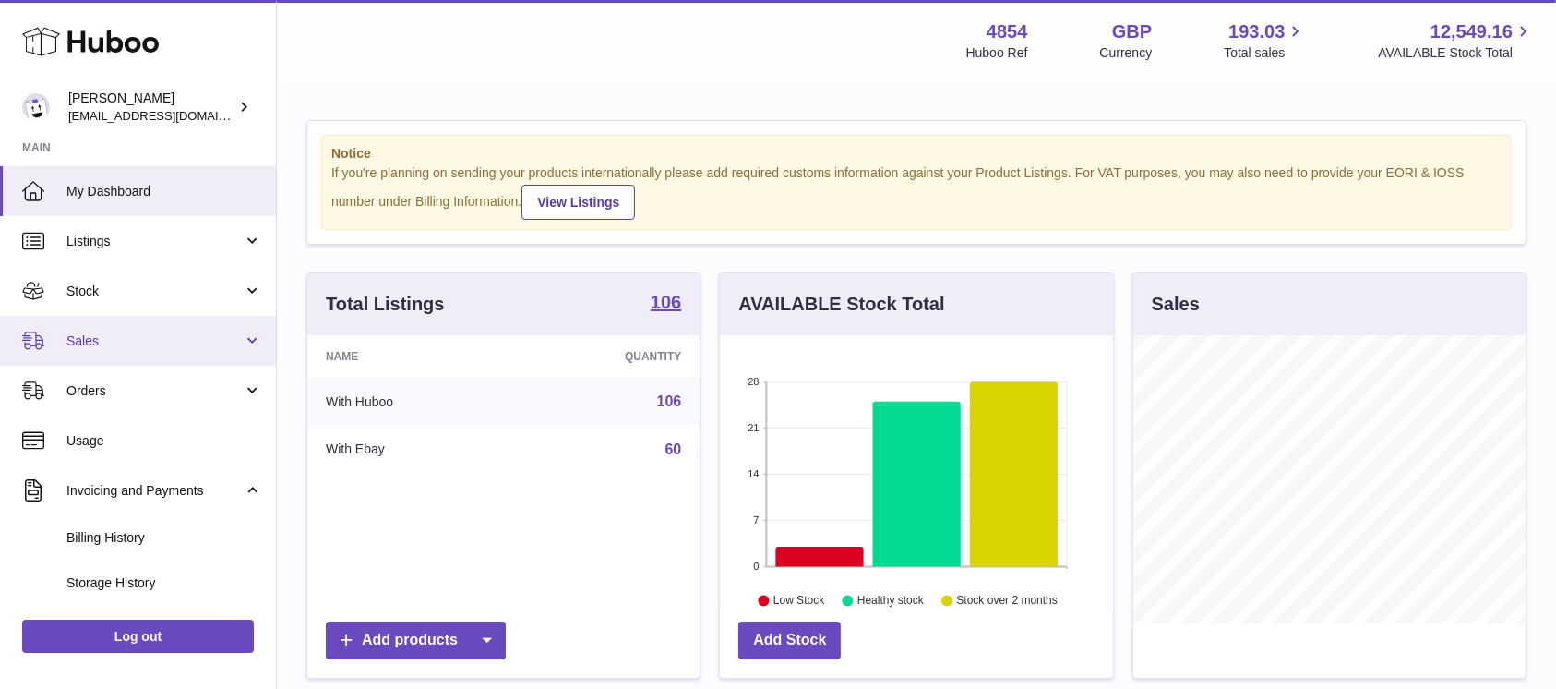
click at [199, 348] on span "Sales" at bounding box center [154, 341] width 176 height 18
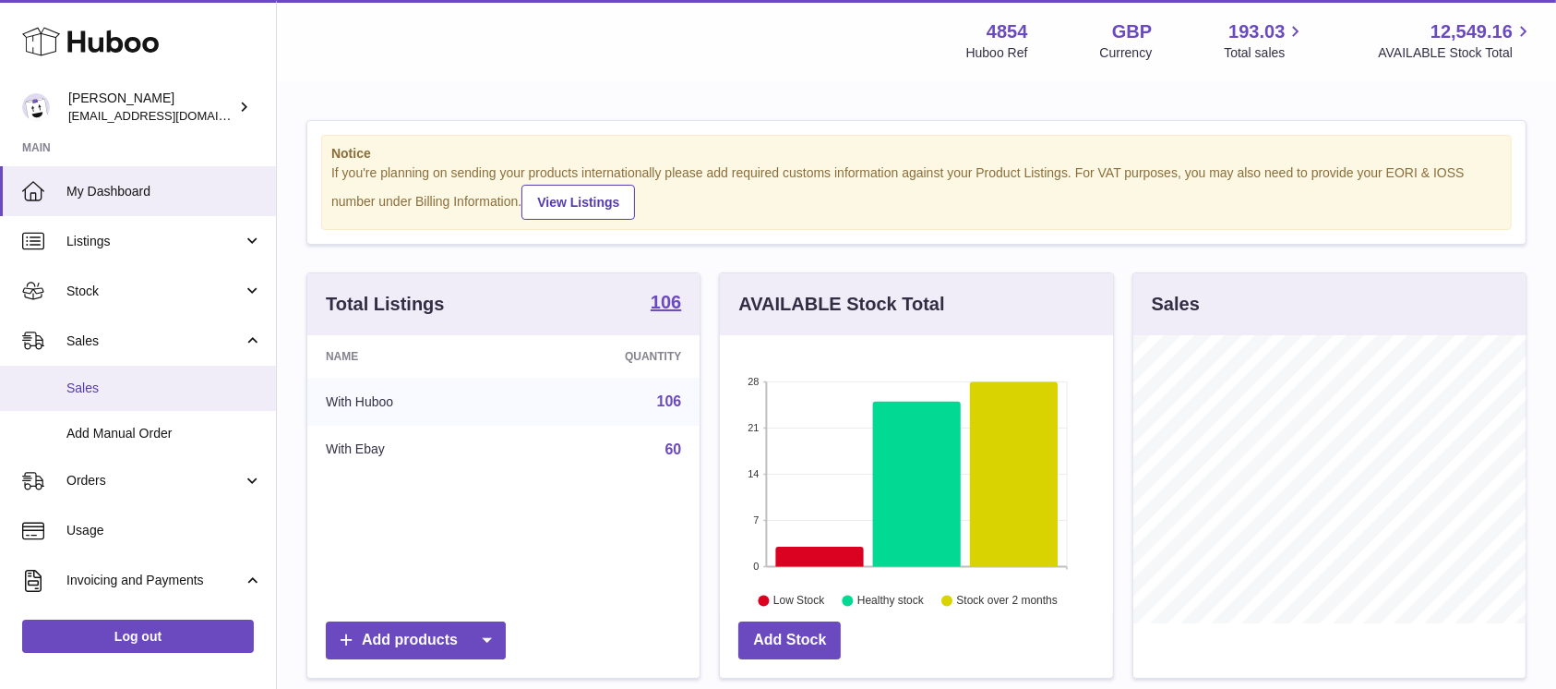
click at [183, 389] on span "Sales" at bounding box center [164, 388] width 196 height 18
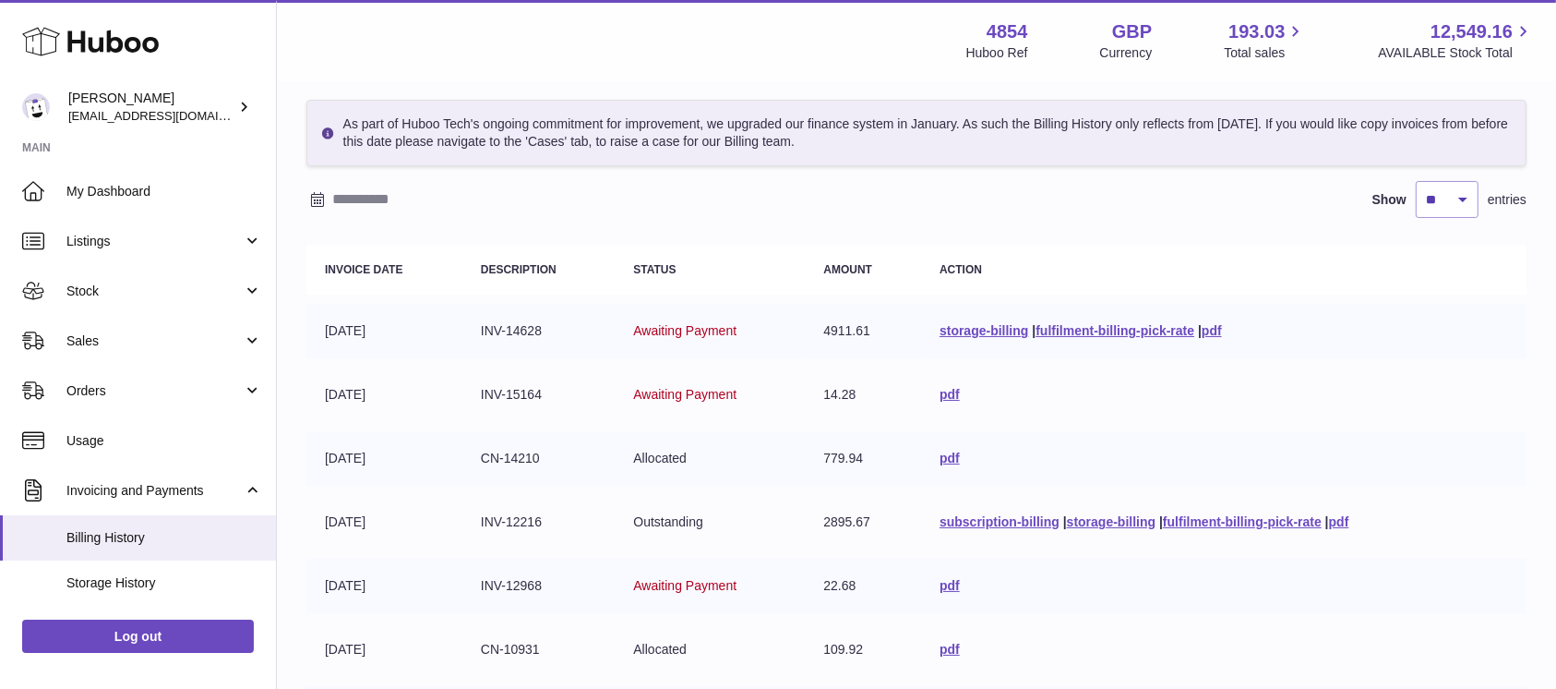
scroll to position [123, 0]
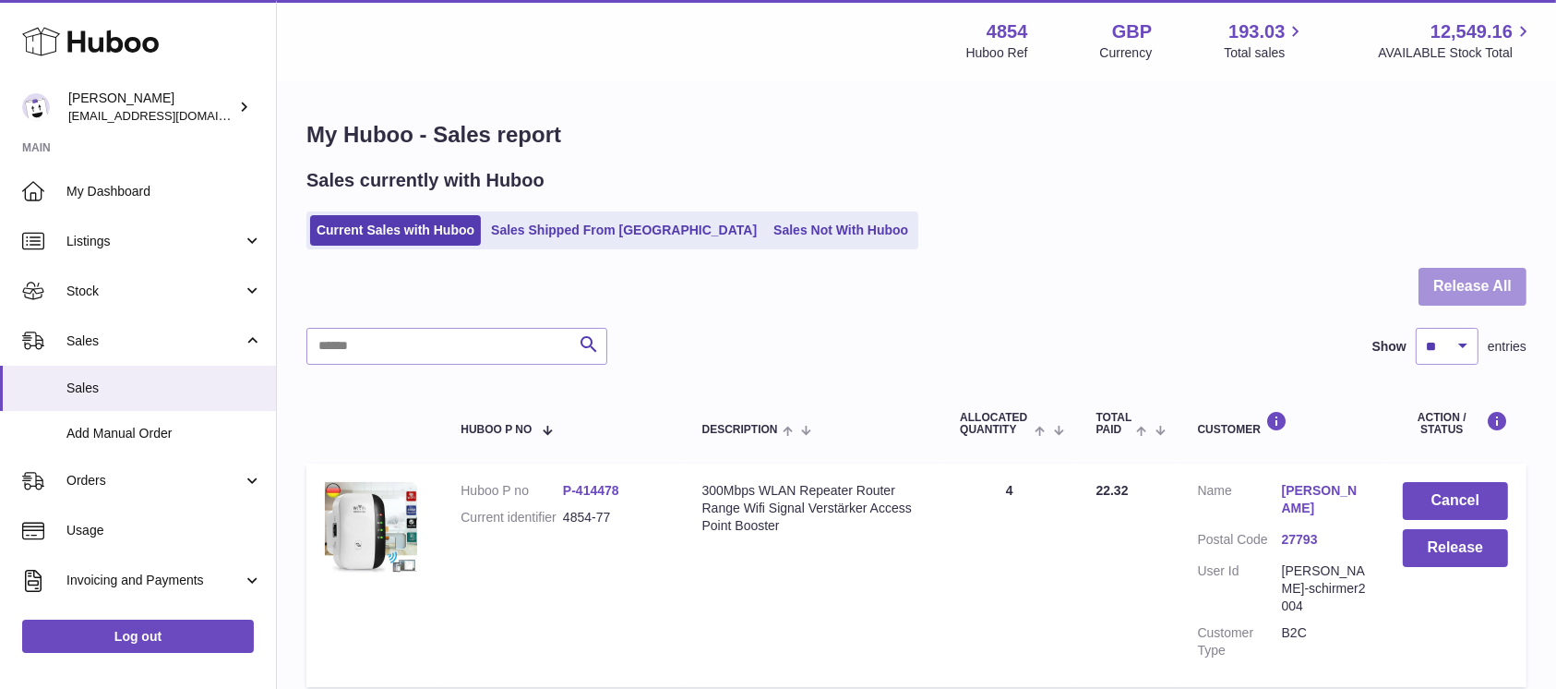
click at [1464, 280] on button "Release All" at bounding box center [1473, 287] width 108 height 38
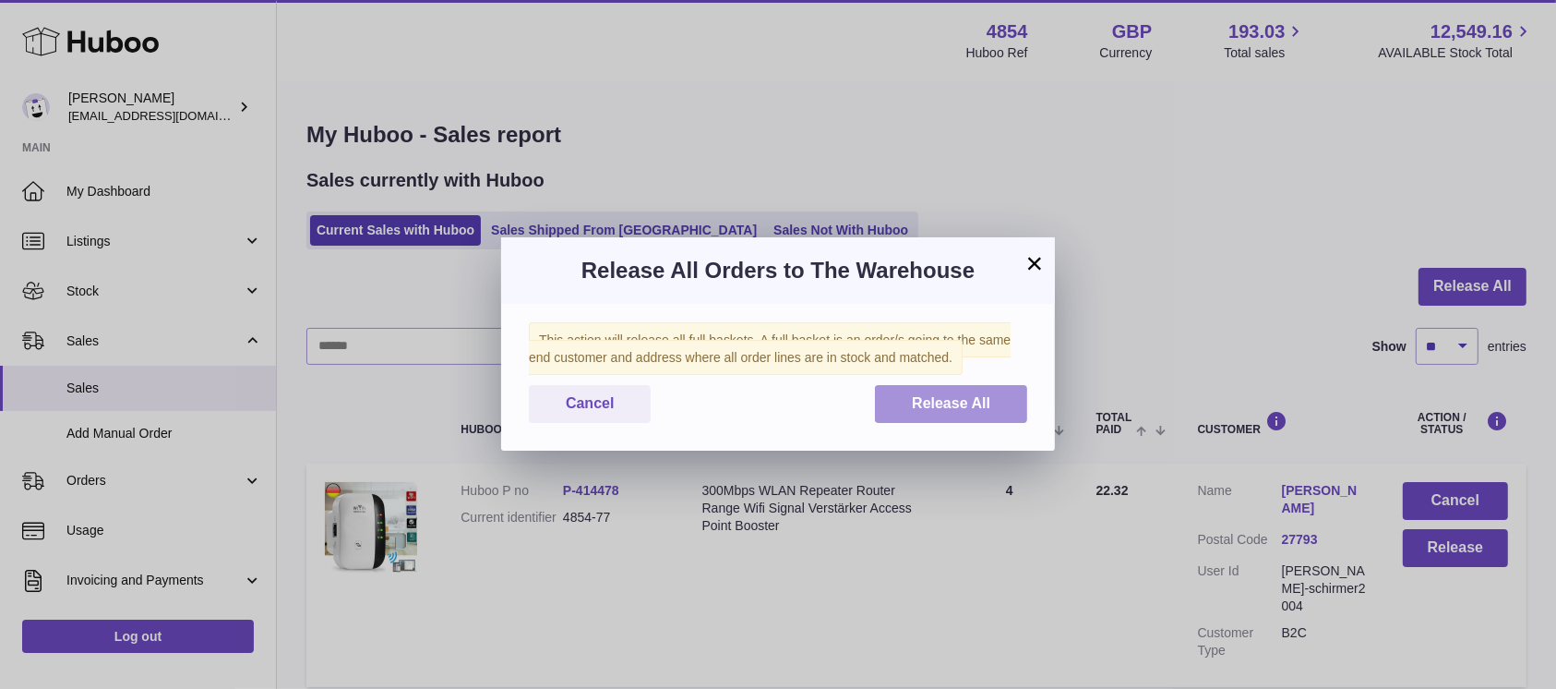
click at [941, 396] on span "Release All" at bounding box center [951, 403] width 78 height 16
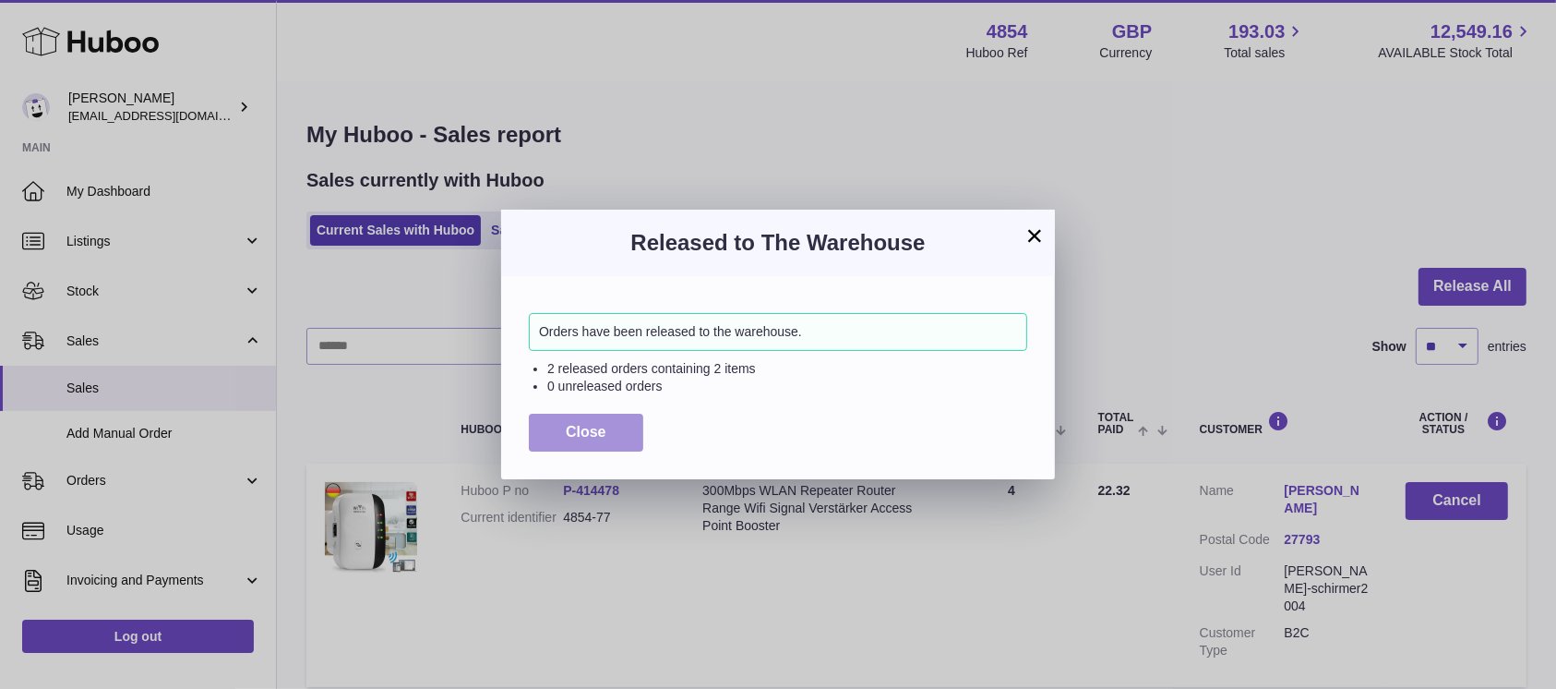
click at [635, 437] on button "Close" at bounding box center [586, 432] width 114 height 38
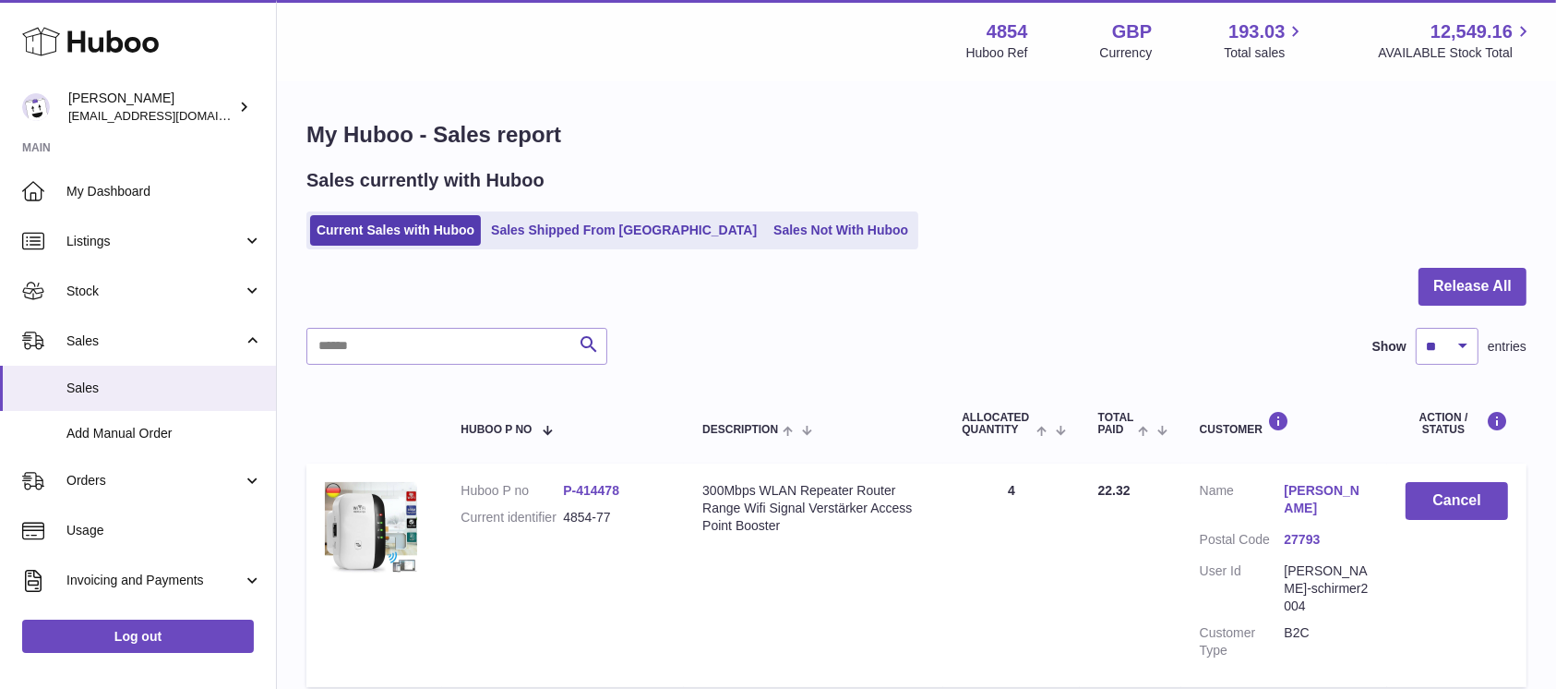
click at [767, 231] on link "Sales Not With Huboo" at bounding box center [841, 230] width 148 height 30
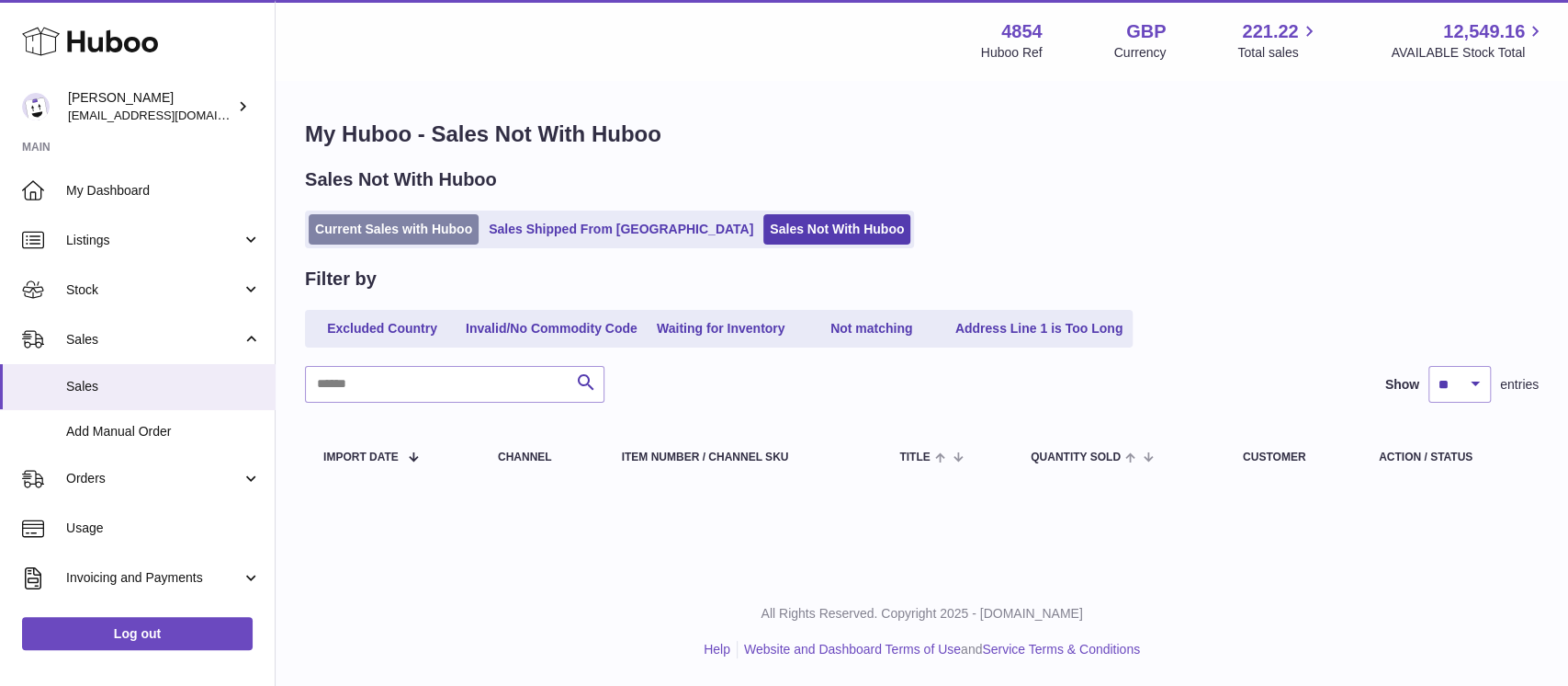
click at [435, 219] on link "Current Sales with Huboo" at bounding box center [393, 229] width 170 height 30
